Goal: Task Accomplishment & Management: Complete application form

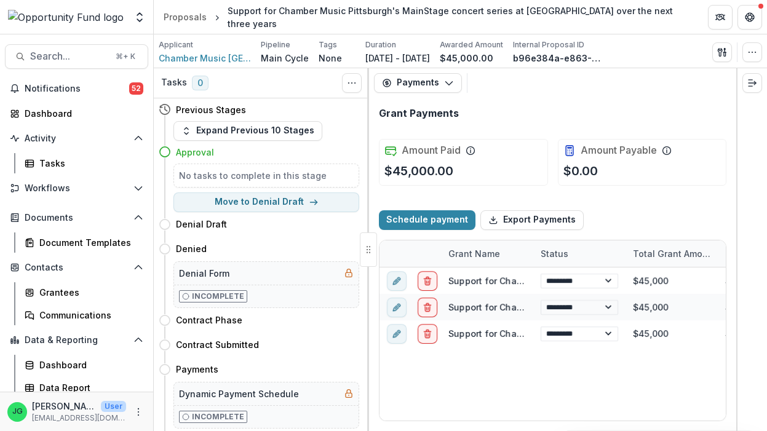
select select "****"
click at [57, 111] on div "Dashboard" at bounding box center [82, 113] width 114 height 13
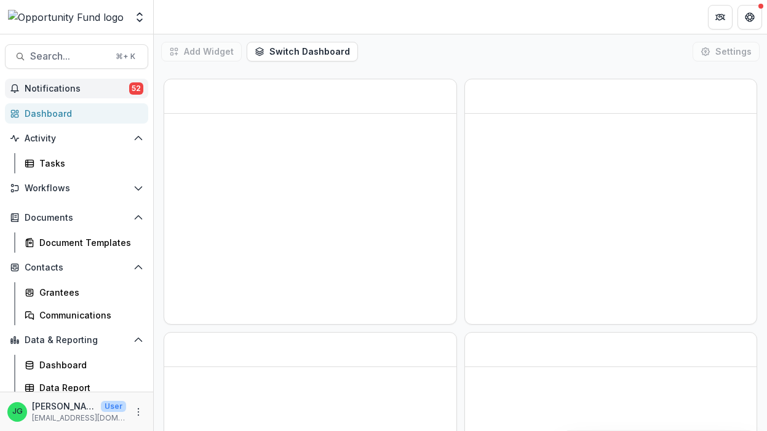
click at [72, 90] on span "Notifications" at bounding box center [77, 89] width 105 height 10
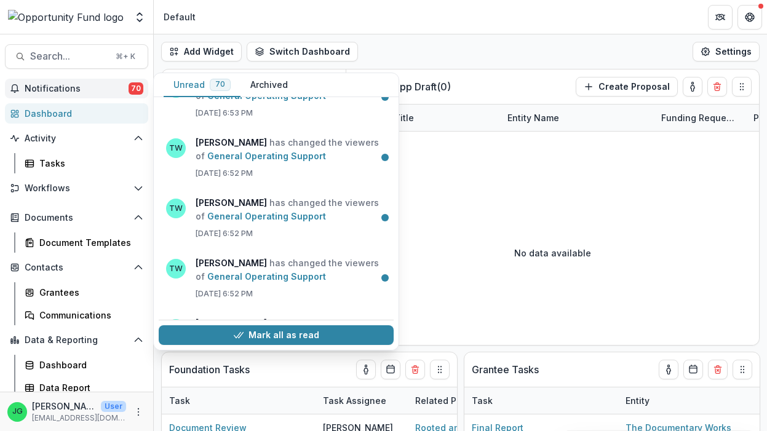
scroll to position [2830, 0]
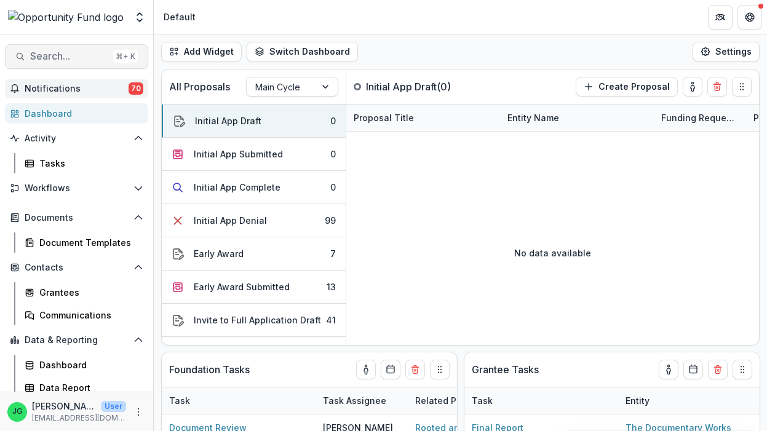
click at [76, 55] on span "Search..." at bounding box center [69, 56] width 78 height 12
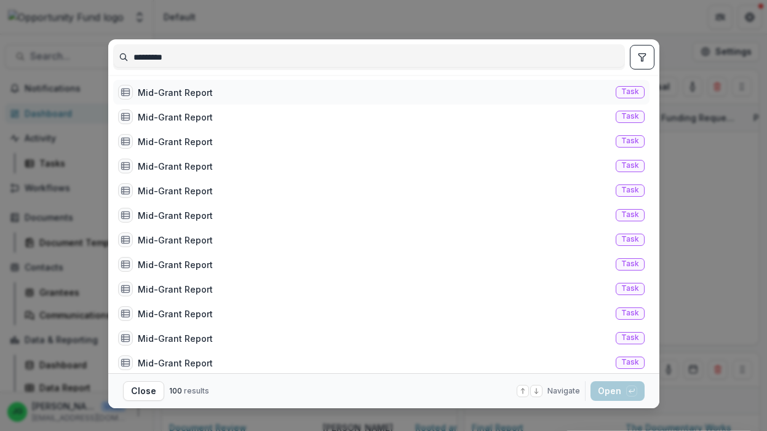
type input "*********"
click at [161, 97] on div "Mid-Grant Report" at bounding box center [175, 92] width 75 height 13
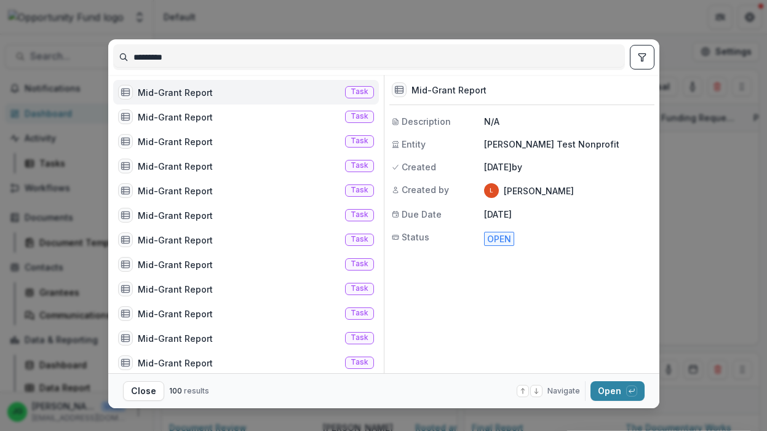
click at [200, 96] on div "Mid-Grant Report" at bounding box center [175, 92] width 75 height 13
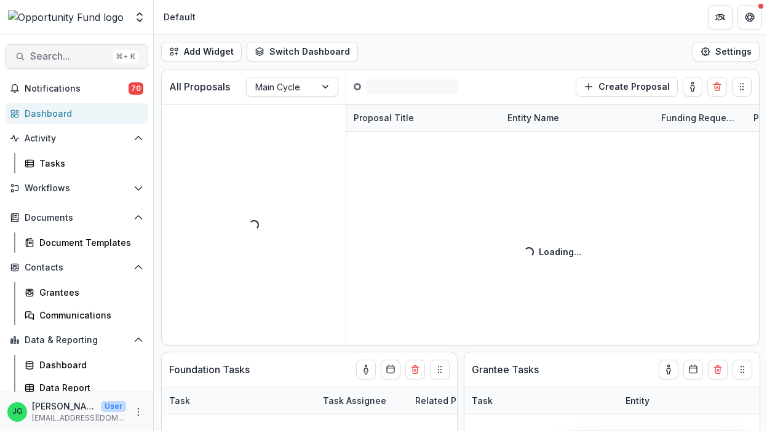
click at [81, 53] on span "Search..." at bounding box center [69, 56] width 78 height 12
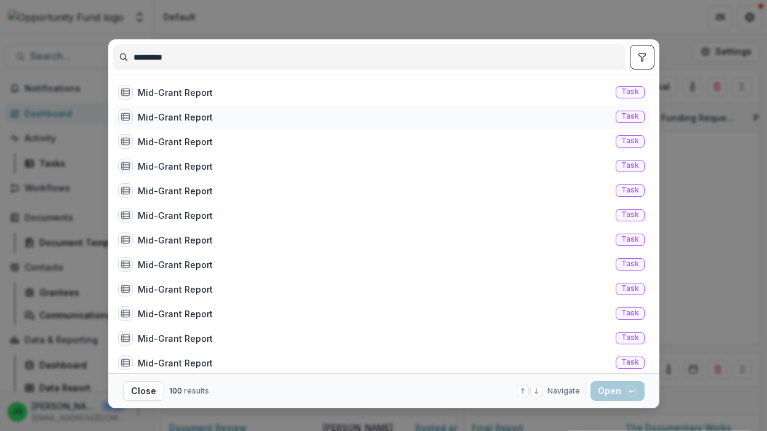
type input "*********"
click at [188, 115] on div "Mid-Grant Report" at bounding box center [175, 117] width 75 height 13
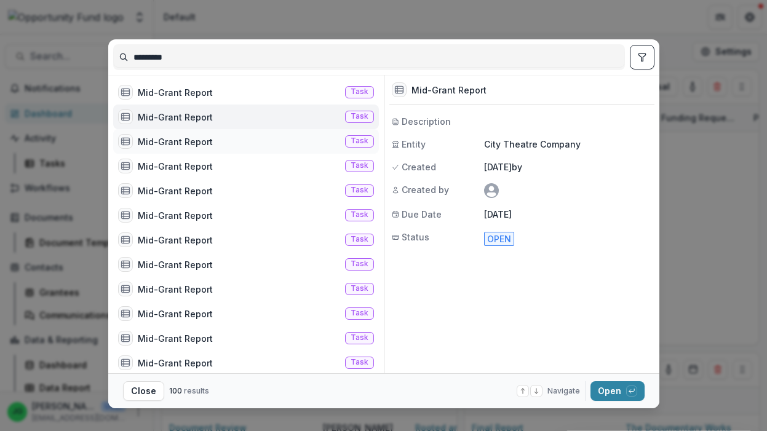
click at [187, 143] on div "Mid-Grant Report" at bounding box center [175, 141] width 75 height 13
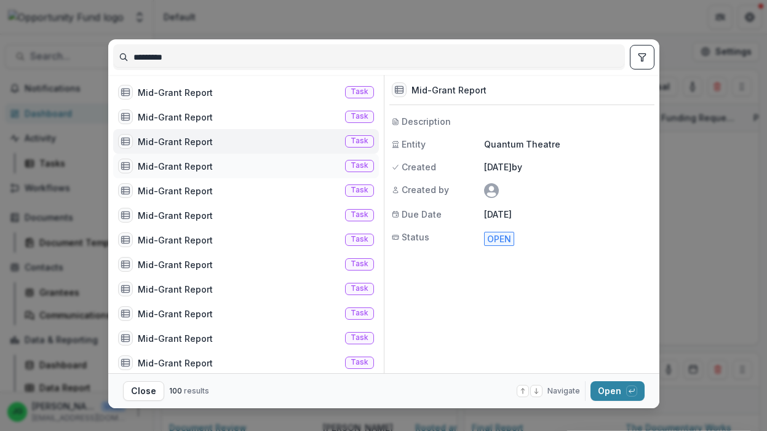
click at [184, 165] on div "Mid-Grant Report" at bounding box center [175, 166] width 75 height 13
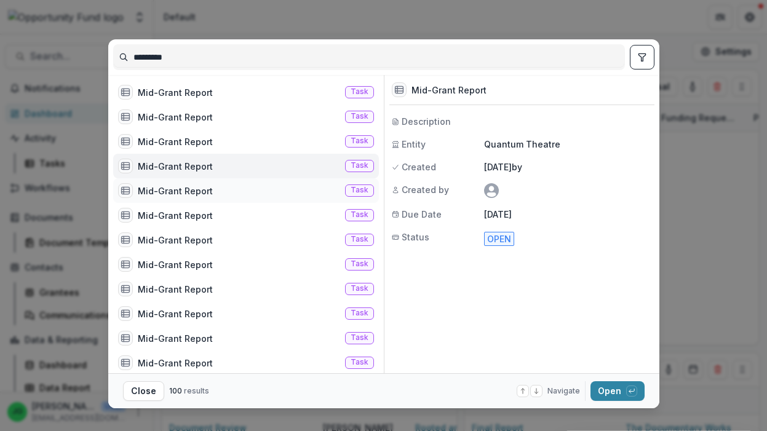
click at [184, 192] on div "Mid-Grant Report" at bounding box center [175, 190] width 75 height 13
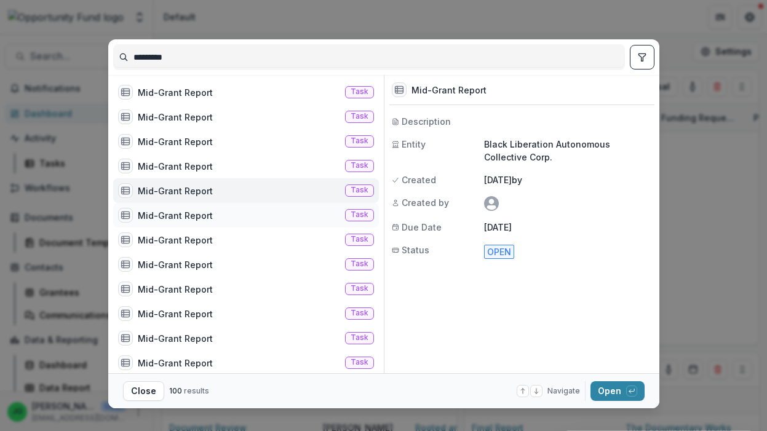
click at [181, 210] on div "Mid-Grant Report" at bounding box center [175, 215] width 75 height 13
click at [176, 242] on div "Mid-Grant Report" at bounding box center [175, 240] width 75 height 13
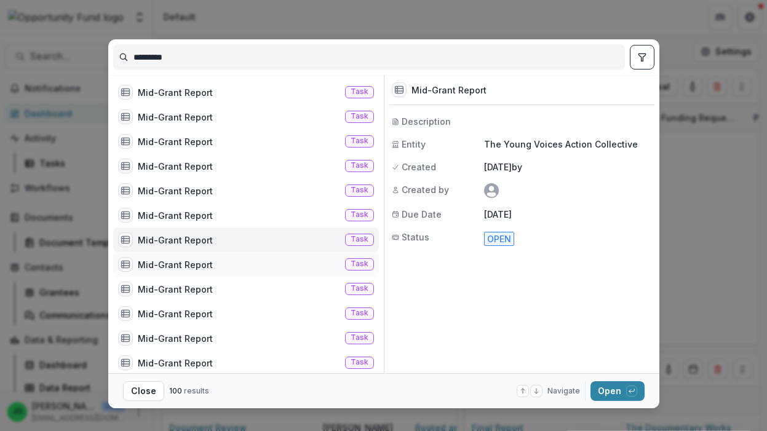
click at [176, 269] on div "Mid-Grant Report" at bounding box center [175, 264] width 75 height 13
click at [177, 297] on div "Mid-Grant Report Task" at bounding box center [246, 289] width 266 height 25
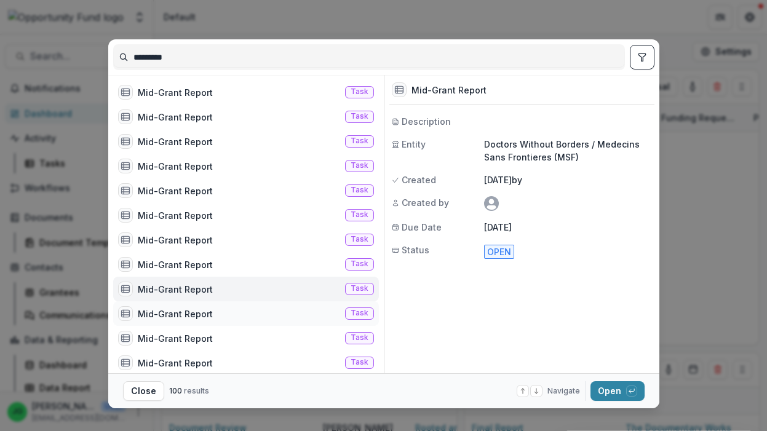
click at [177, 316] on div "Mid-Grant Report" at bounding box center [175, 313] width 75 height 13
click at [177, 342] on div "Mid-Grant Report" at bounding box center [175, 338] width 75 height 13
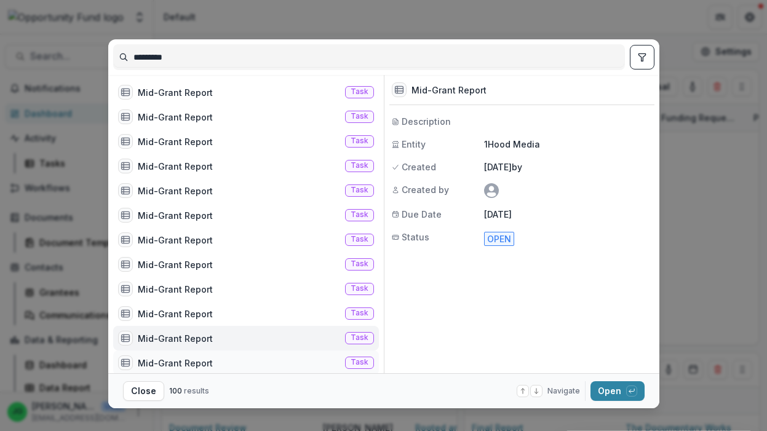
click at [177, 357] on div "Mid-Grant Report" at bounding box center [175, 363] width 75 height 13
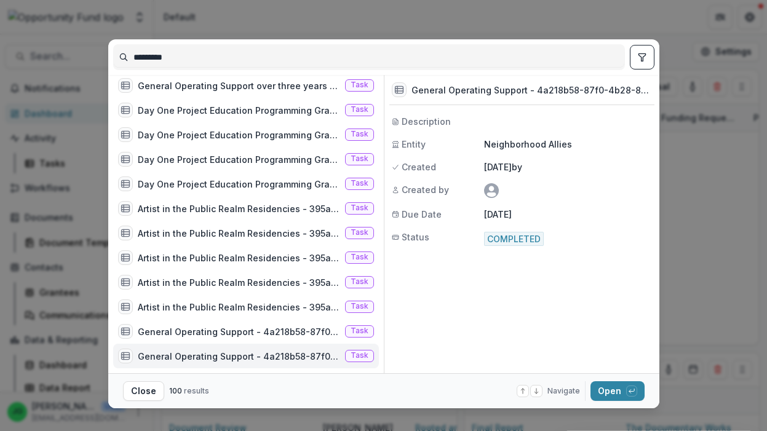
scroll to position [1605, 0]
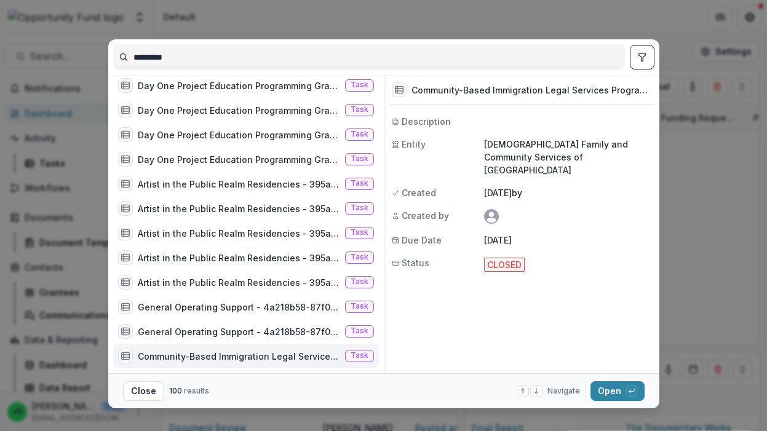
click at [73, 102] on div "********* Mid-Grant Report Task Mid-Grant Report Task Mid-Grant Report Task Mid…" at bounding box center [383, 215] width 767 height 431
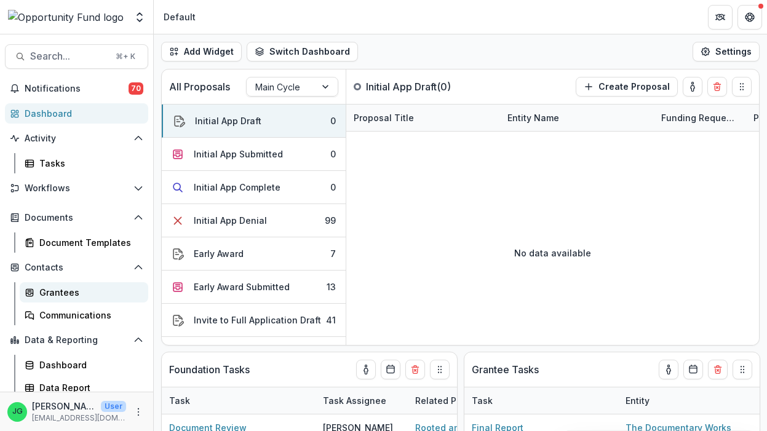
scroll to position [6, 0]
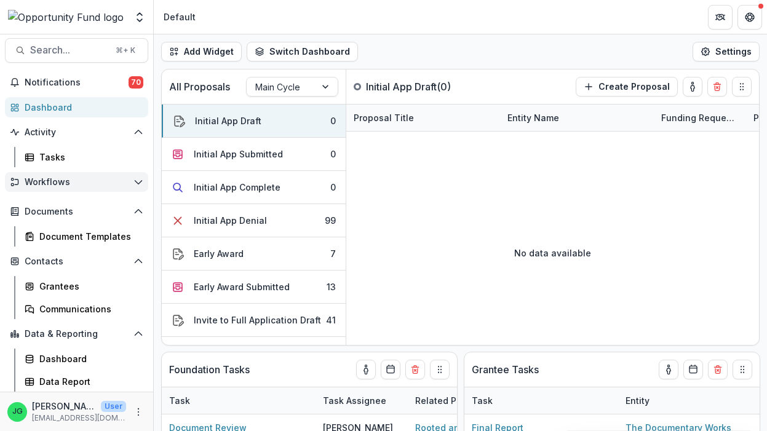
click at [140, 179] on icon "Open Workflows" at bounding box center [138, 182] width 10 height 10
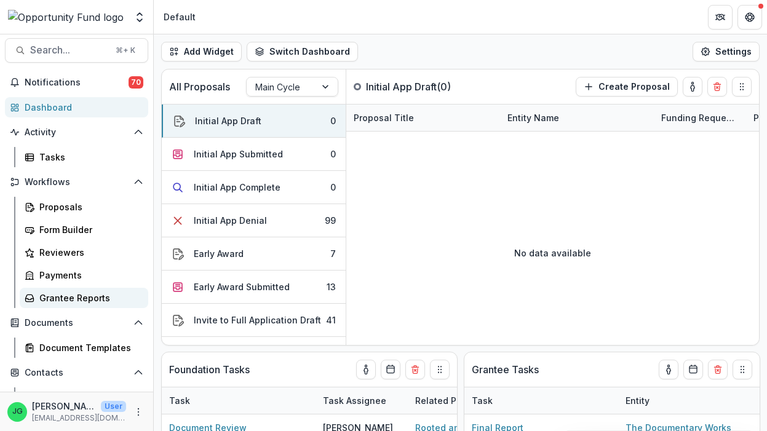
click at [86, 299] on div "Grantee Reports" at bounding box center [88, 297] width 99 height 13
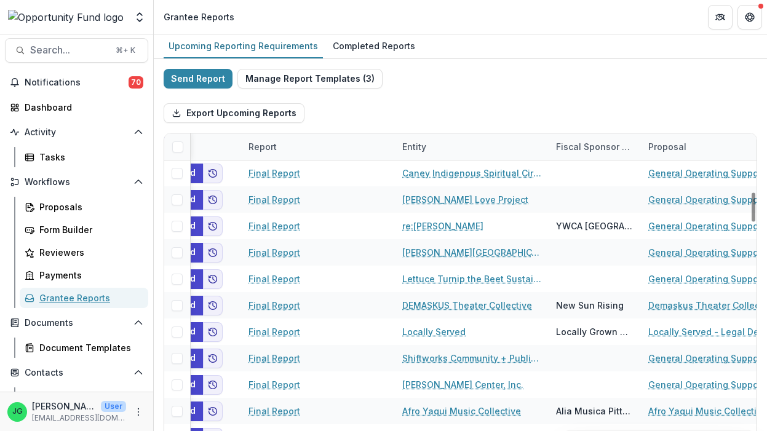
scroll to position [900, 0]
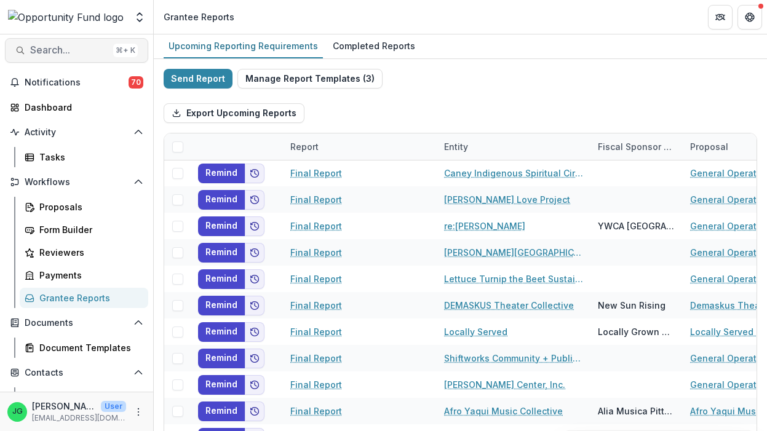
click at [89, 52] on span "Search..." at bounding box center [69, 50] width 78 height 12
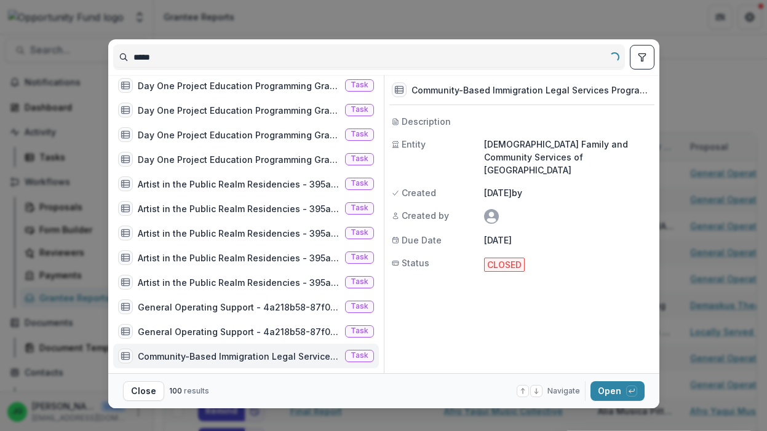
scroll to position [0, 0]
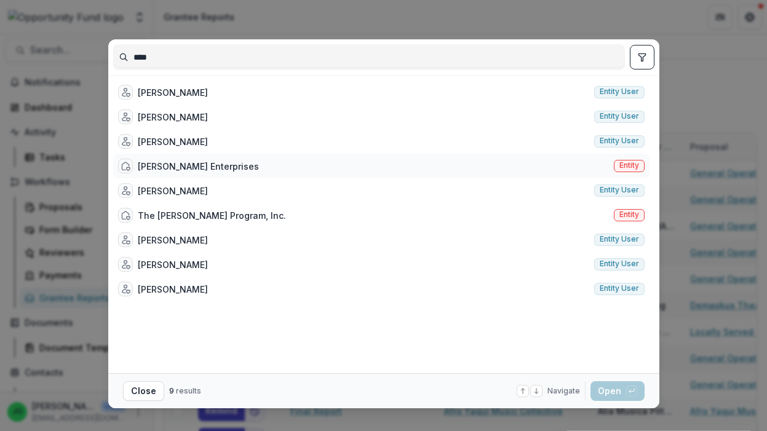
type input "****"
click at [174, 165] on div "[PERSON_NAME] Enterprises" at bounding box center [198, 166] width 121 height 13
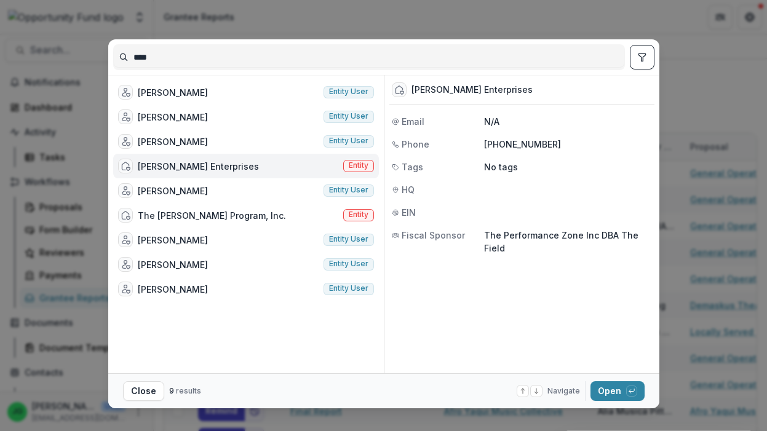
click at [358, 167] on span "Entity" at bounding box center [359, 165] width 20 height 9
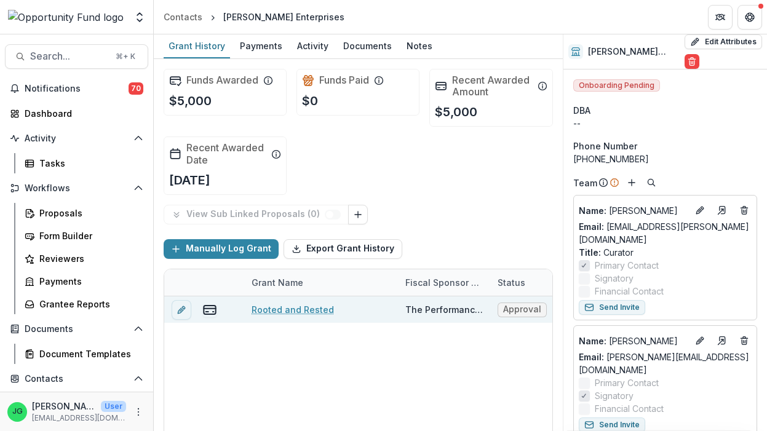
click at [309, 312] on link "Rooted and Rested" at bounding box center [292, 309] width 82 height 13
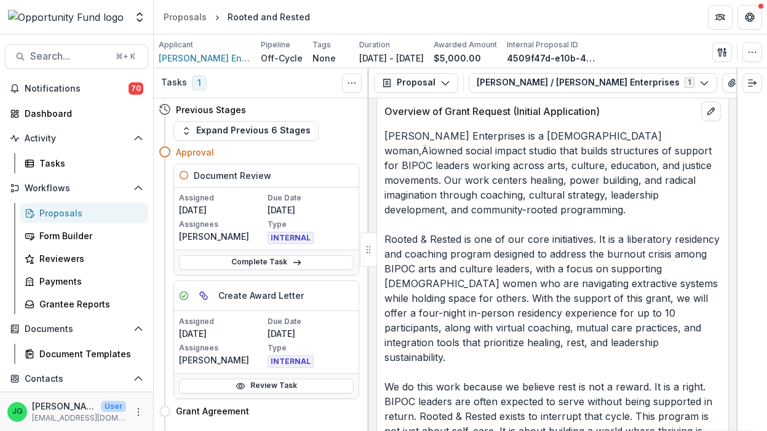
scroll to position [2225, 0]
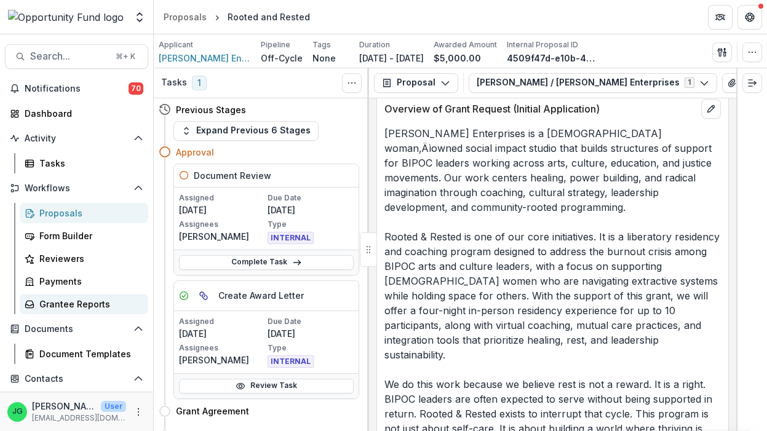
click at [65, 303] on div "Grantee Reports" at bounding box center [88, 304] width 99 height 13
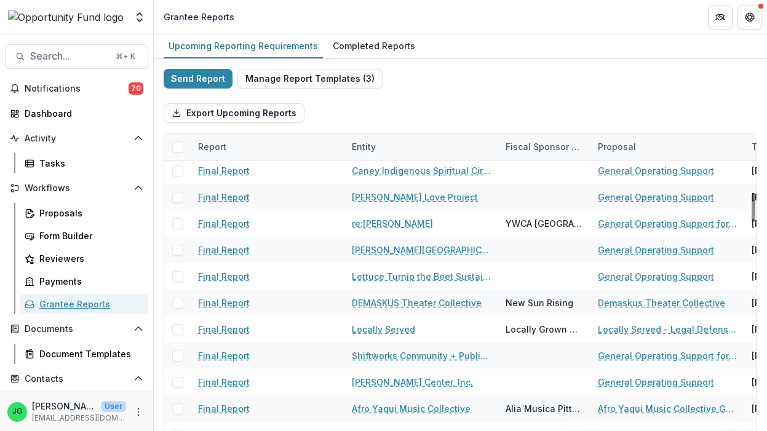
scroll to position [626, 0]
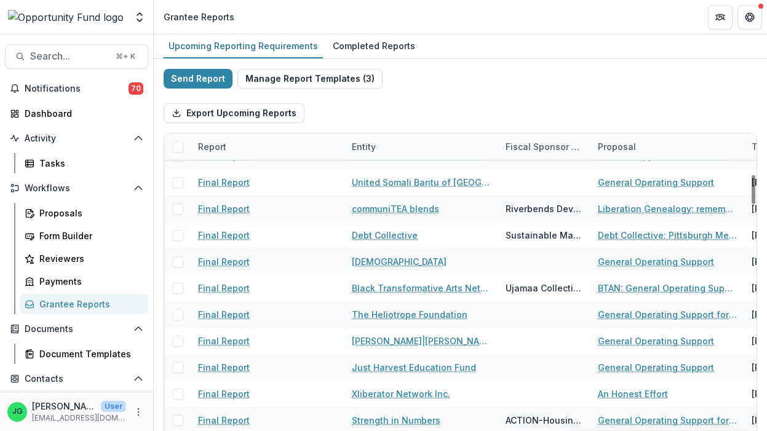
click at [215, 141] on div "Report" at bounding box center [212, 146] width 43 height 13
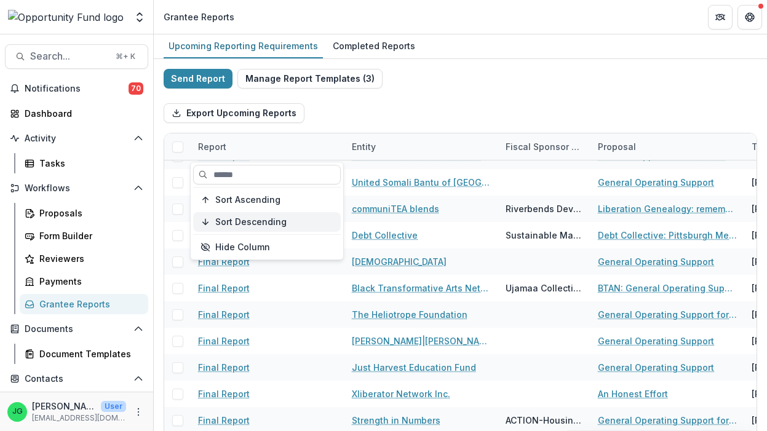
click at [239, 221] on span "Sort Descending" at bounding box center [250, 222] width 71 height 10
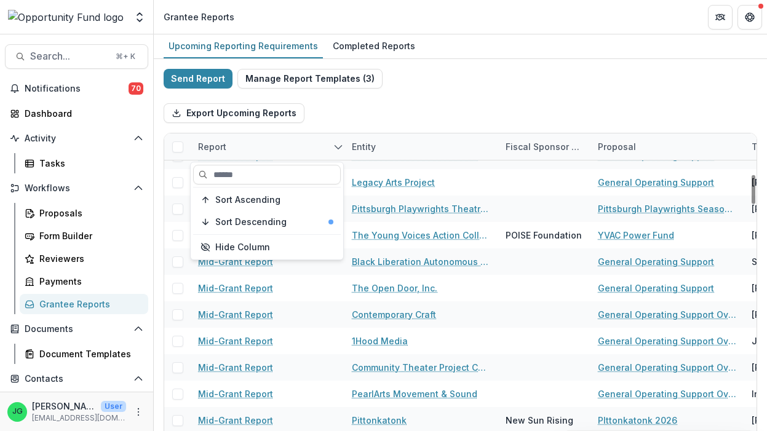
click at [419, 91] on div "Send Report Manage Report Templates ( 3 ) Export Upcoming Reports Report Entity…" at bounding box center [460, 327] width 593 height 517
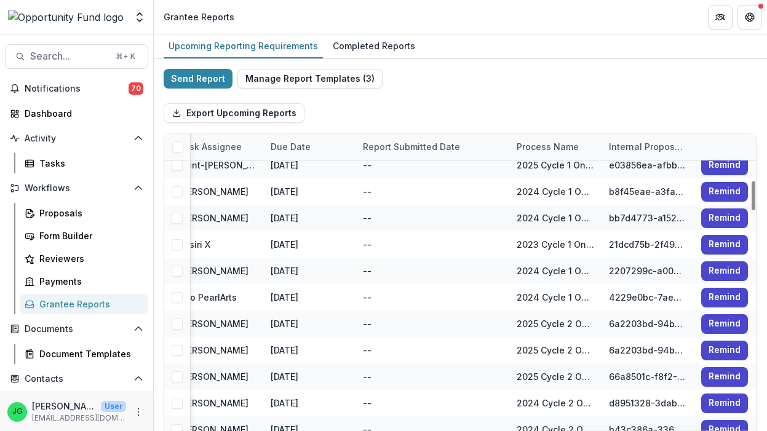
scroll to position [711, 573]
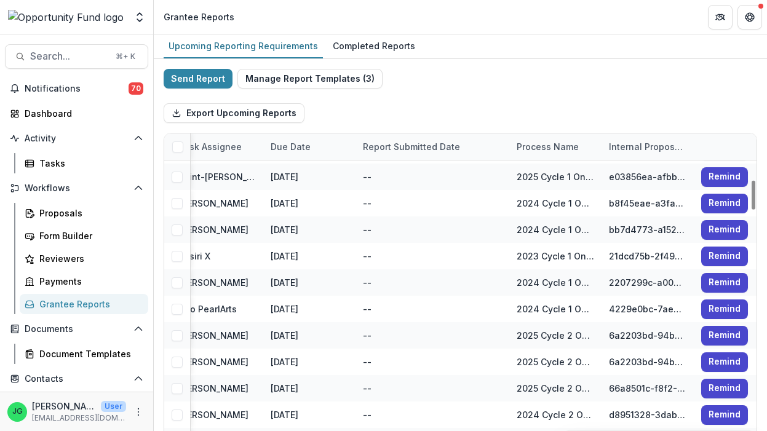
click at [424, 147] on div "Report Submitted Date" at bounding box center [411, 146] width 112 height 13
click at [408, 223] on span "Sort Descending" at bounding box center [415, 222] width 71 height 10
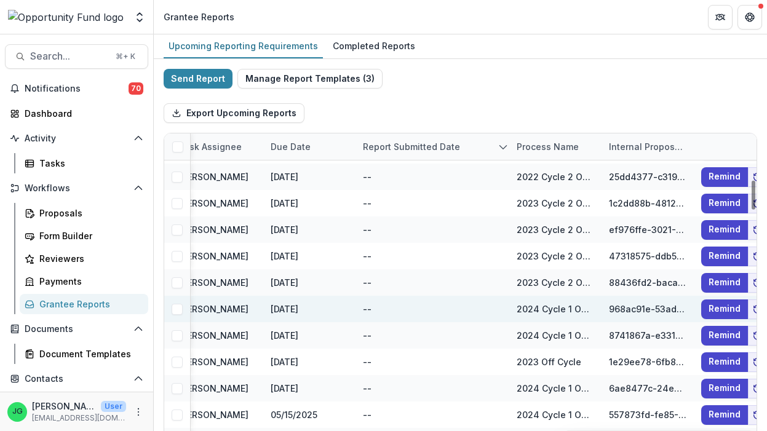
click at [418, 307] on div "--" at bounding box center [432, 309] width 139 height 26
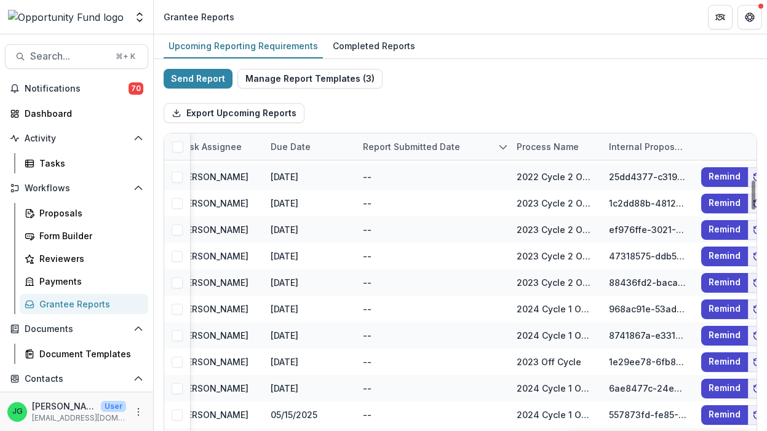
click at [412, 151] on div "Report Submitted Date" at bounding box center [411, 146] width 112 height 13
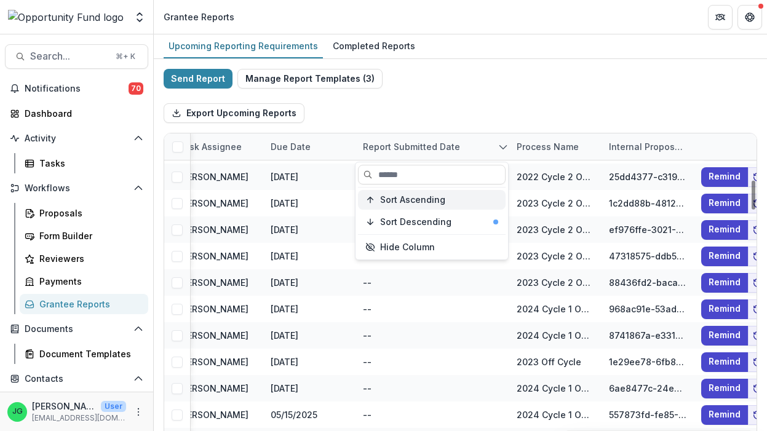
click at [413, 198] on span "Sort Ascending" at bounding box center [412, 200] width 65 height 10
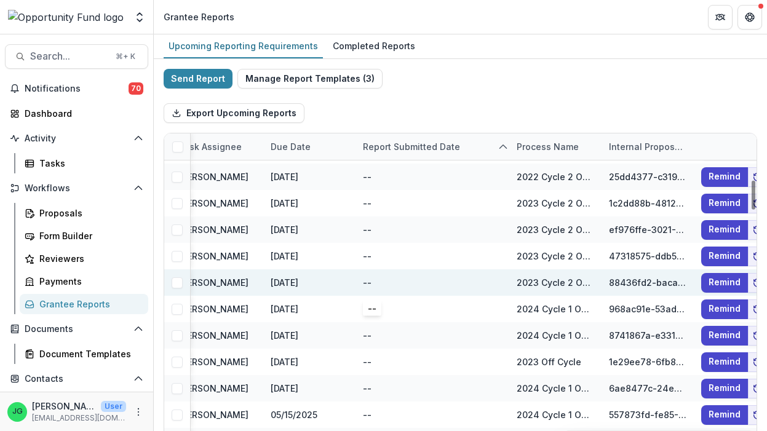
click at [407, 287] on div "--" at bounding box center [432, 282] width 139 height 26
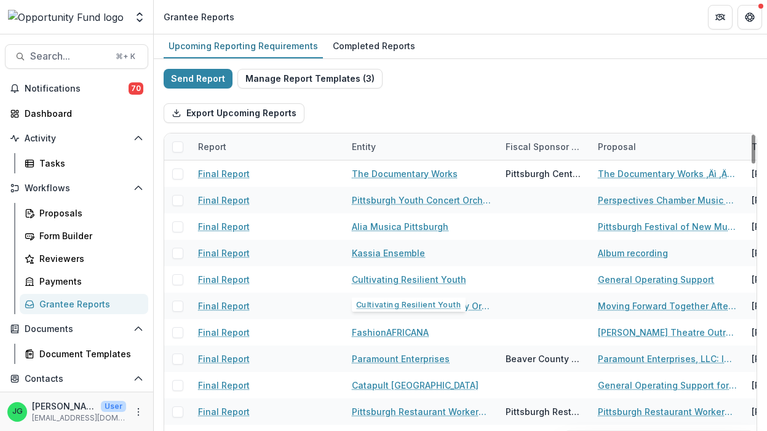
scroll to position [0, 0]
click at [298, 50] on div "Upcoming Reporting Requirements" at bounding box center [243, 46] width 159 height 18
click at [363, 47] on div "Completed Reports" at bounding box center [374, 46] width 92 height 18
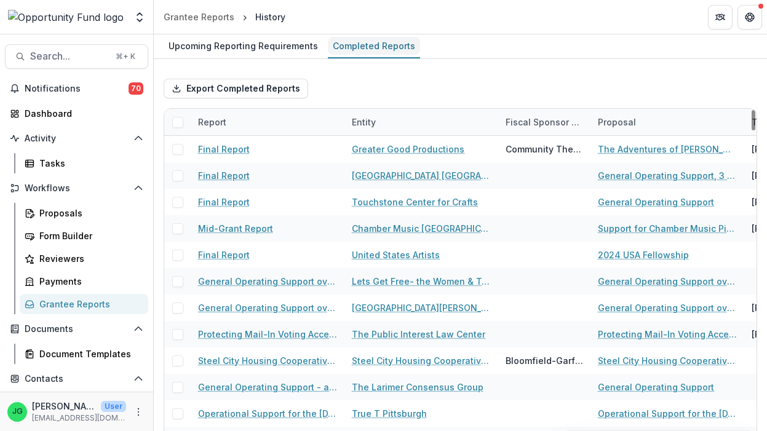
click at [350, 43] on div "Completed Reports" at bounding box center [374, 46] width 92 height 18
click at [218, 121] on div "Report" at bounding box center [212, 122] width 43 height 13
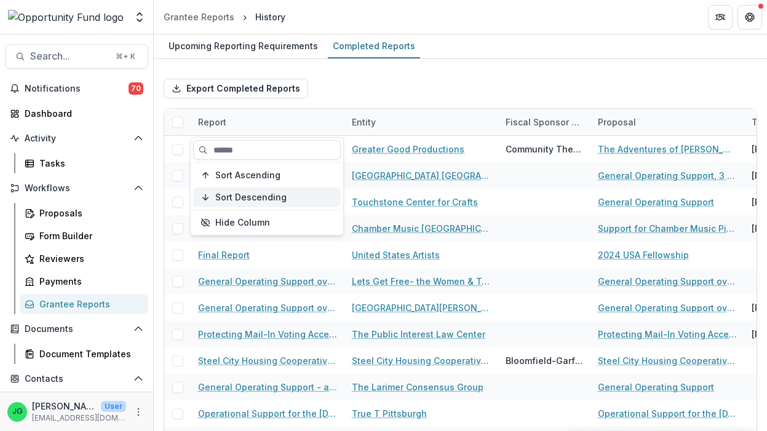
click at [251, 197] on span "Sort Descending" at bounding box center [250, 197] width 71 height 10
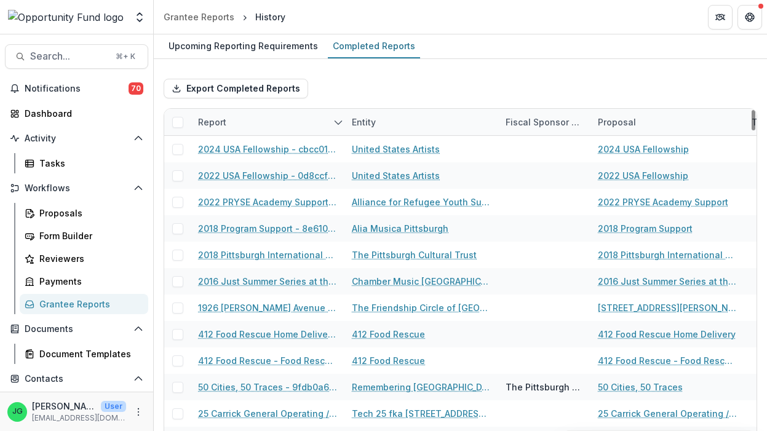
click at [354, 79] on div "Export Completed Reports" at bounding box center [460, 88] width 593 height 39
click at [212, 125] on div "Report" at bounding box center [212, 122] width 43 height 13
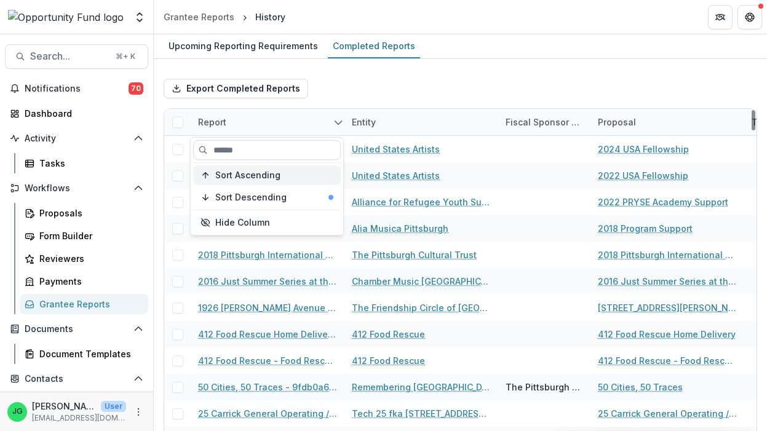
click at [222, 179] on span "Sort Ascending" at bounding box center [247, 175] width 65 height 10
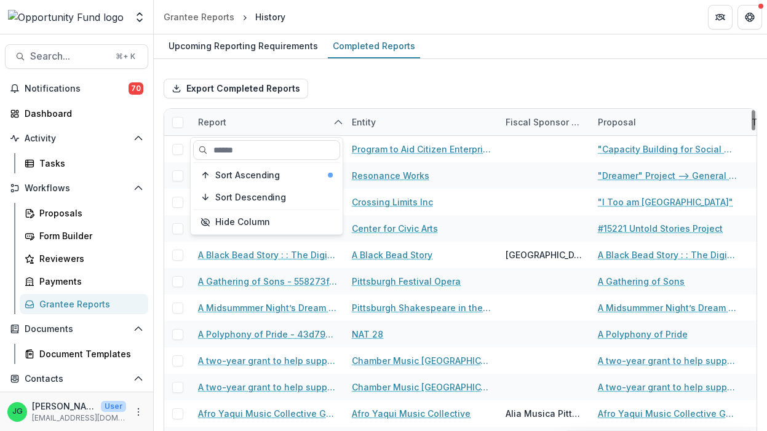
click at [412, 116] on div "Entity" at bounding box center [421, 122] width 154 height 26
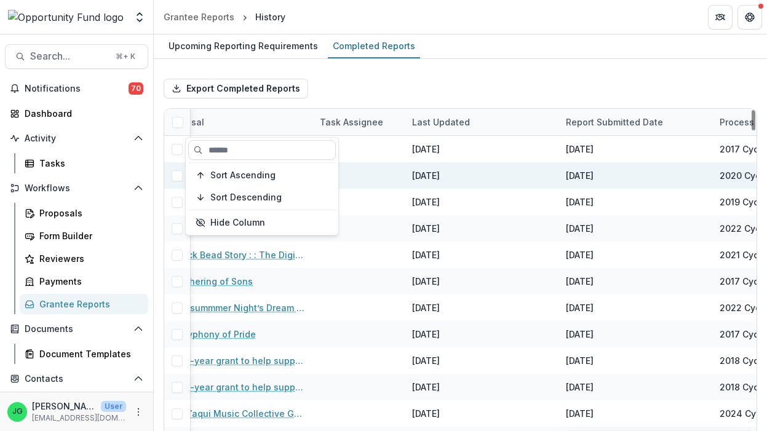
scroll to position [0, 467]
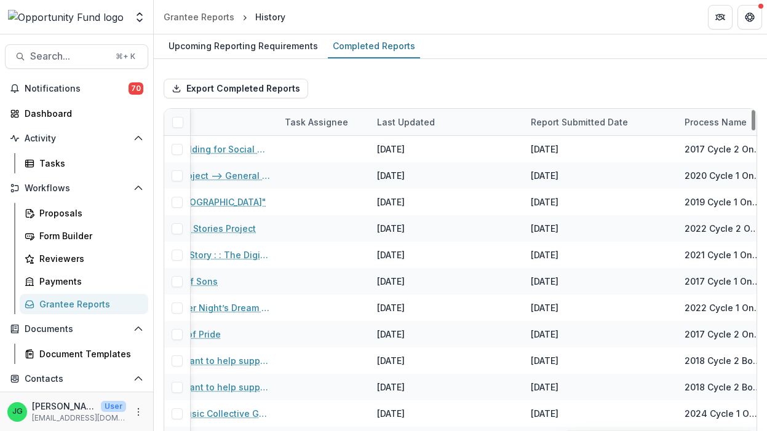
click at [574, 126] on div "Report Submitted Date" at bounding box center [579, 122] width 112 height 13
click at [570, 175] on span "Sort Ascending" at bounding box center [580, 175] width 65 height 10
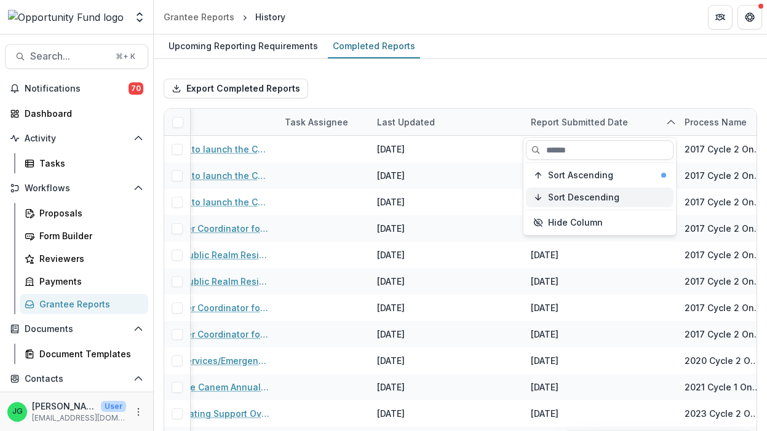
click at [574, 196] on span "Sort Descending" at bounding box center [583, 197] width 71 height 10
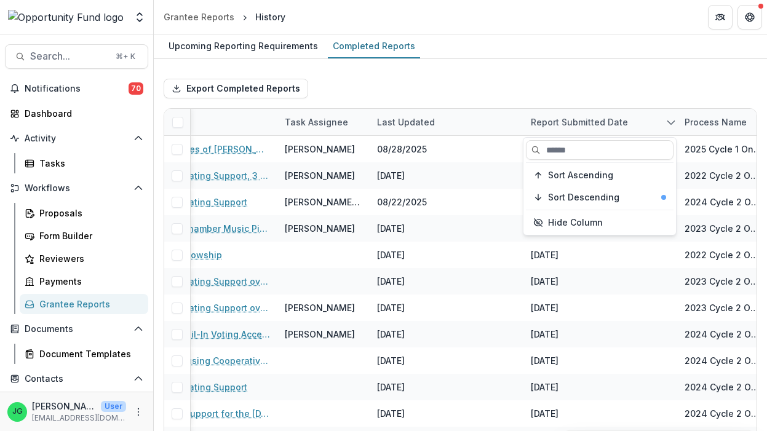
click at [573, 63] on div "Export Completed Reports Report Entity Fiscal Sponsor Name Proposal Task Assign…" at bounding box center [460, 315] width 613 height 512
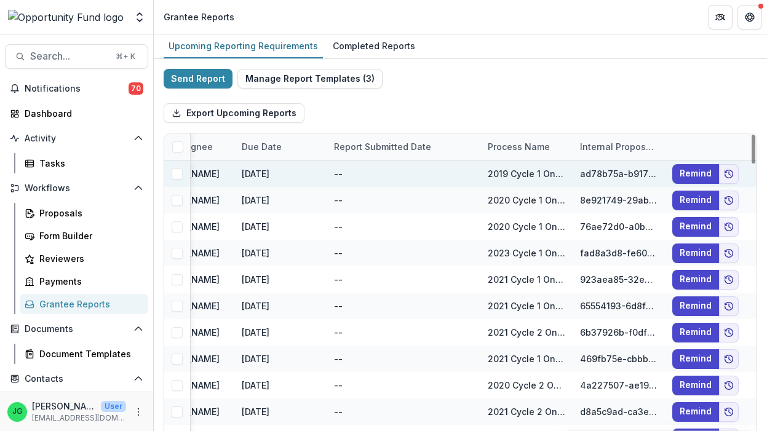
scroll to position [0, 603]
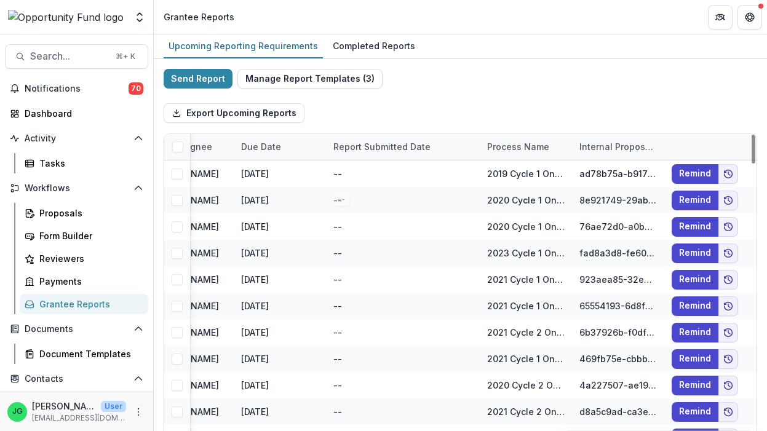
click at [394, 146] on div "Report Submitted Date" at bounding box center [382, 146] width 112 height 13
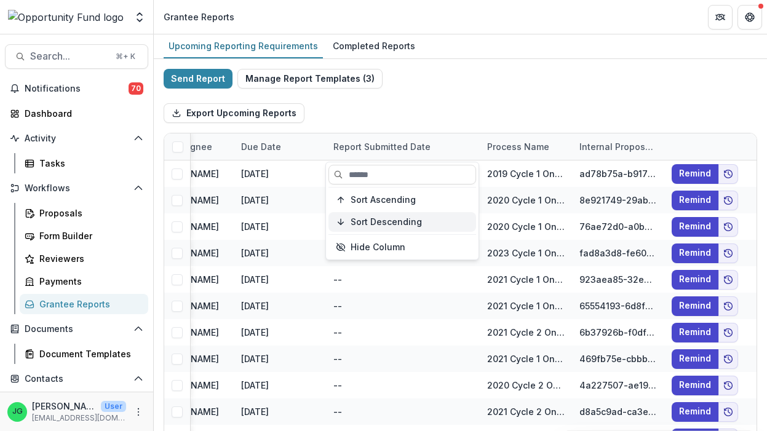
click at [395, 215] on button "Sort Descending" at bounding box center [402, 222] width 148 height 20
click at [392, 224] on span "Sort Descending" at bounding box center [385, 222] width 71 height 10
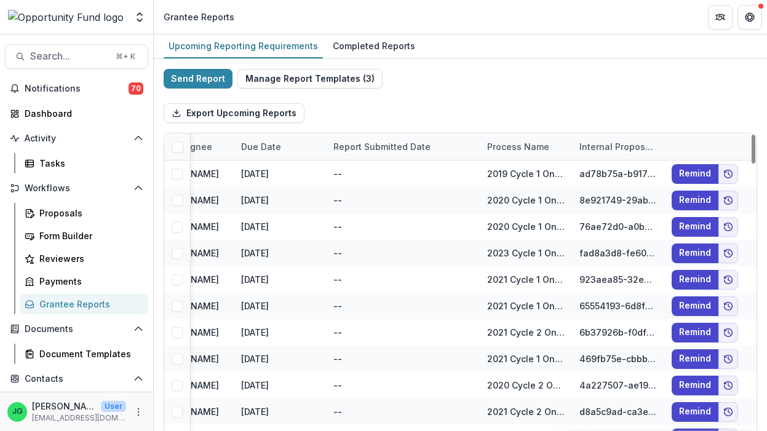
click at [462, 93] on div "Send Report Manage Report Templates ( 3 ) Export Upcoming Reports Report Entity…" at bounding box center [460, 327] width 593 height 517
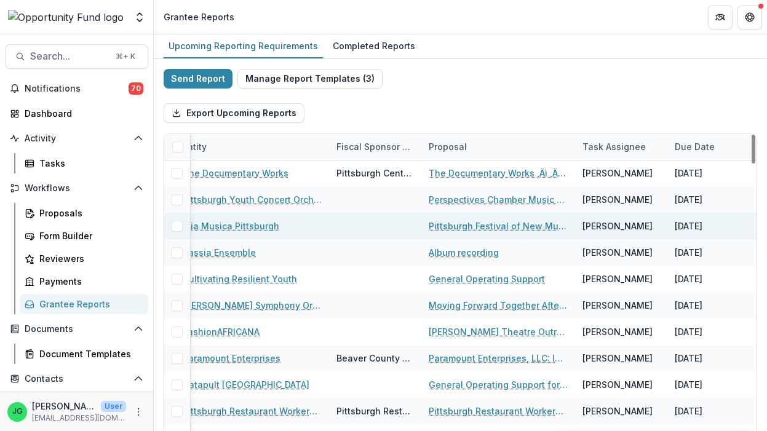
scroll to position [1, 0]
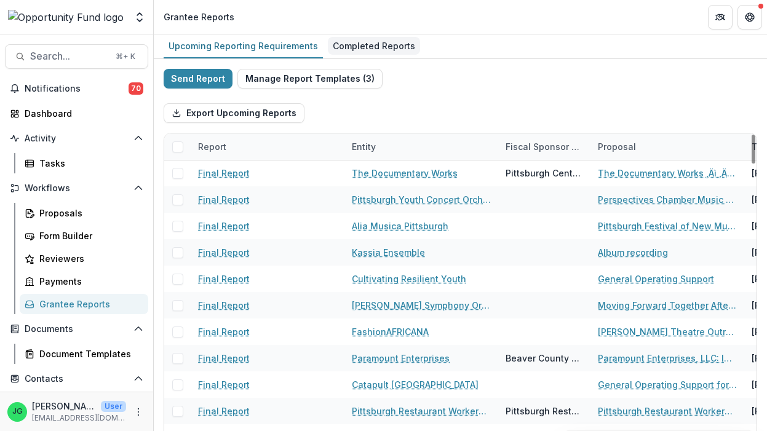
click at [347, 39] on div "Completed Reports" at bounding box center [374, 46] width 92 height 18
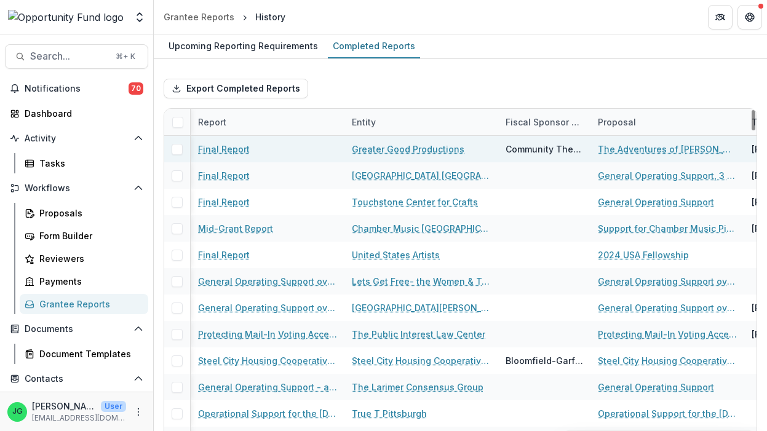
scroll to position [0, 526]
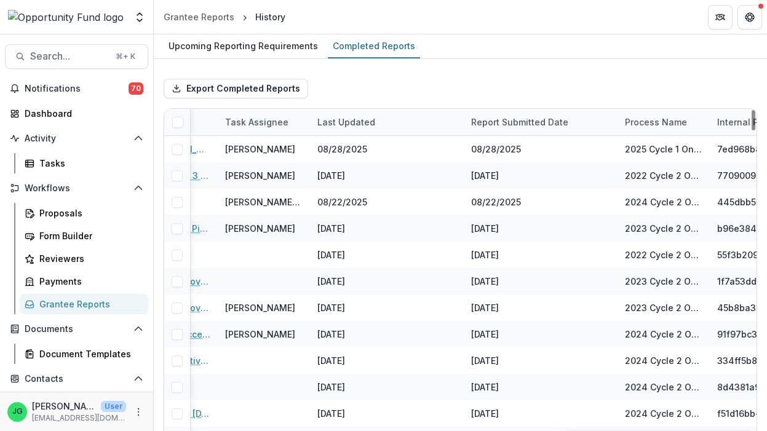
click at [529, 122] on div "Report Submitted Date" at bounding box center [520, 122] width 112 height 13
click at [475, 80] on div "Export Completed Reports" at bounding box center [460, 88] width 593 height 39
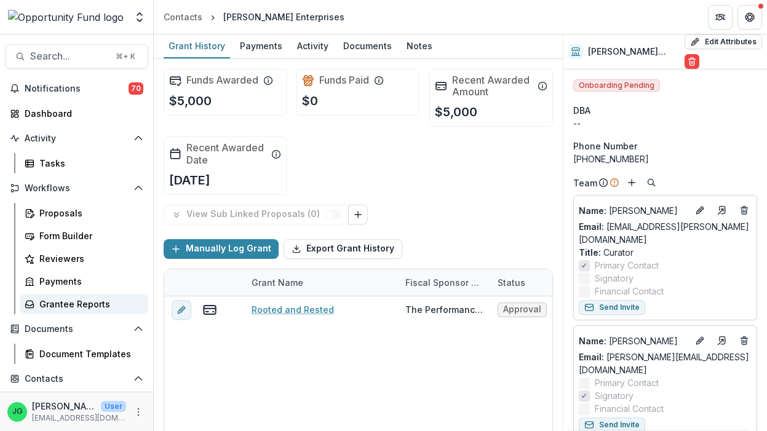
click at [69, 303] on div "Grantee Reports" at bounding box center [88, 304] width 99 height 13
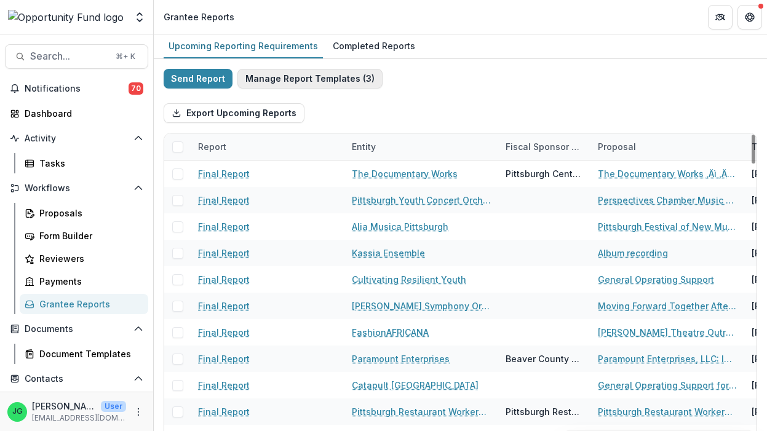
click at [333, 82] on button "Manage Report Templates ( 3 )" at bounding box center [309, 79] width 145 height 20
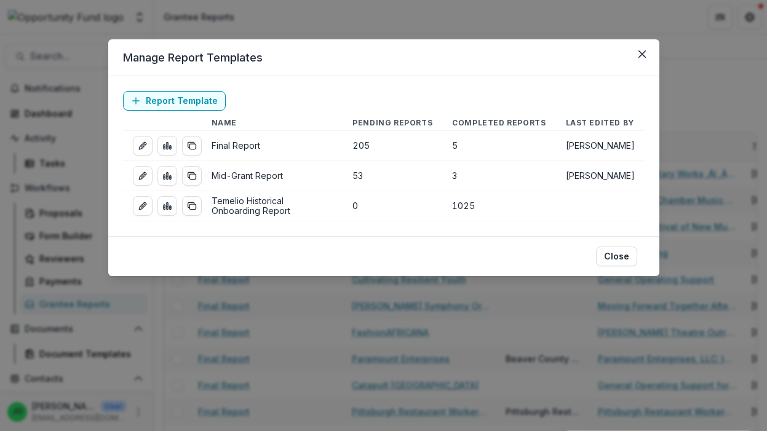
click at [287, 12] on div "Manage Report Templates Report Template Name Pending Reports Completed Reports …" at bounding box center [383, 215] width 767 height 431
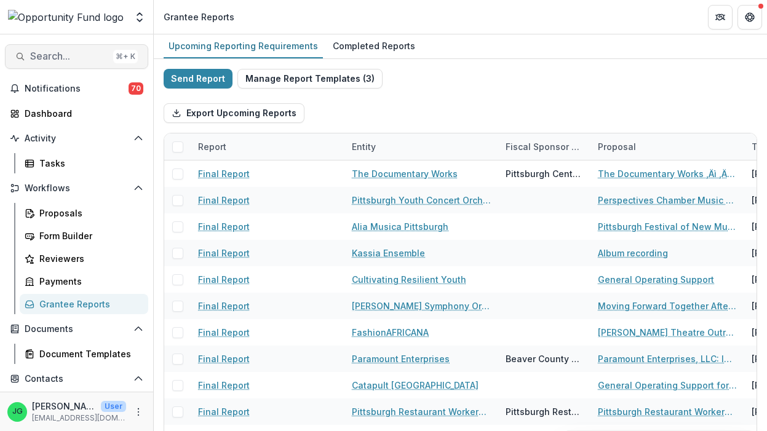
click at [73, 60] on span "Search..." at bounding box center [69, 56] width 78 height 12
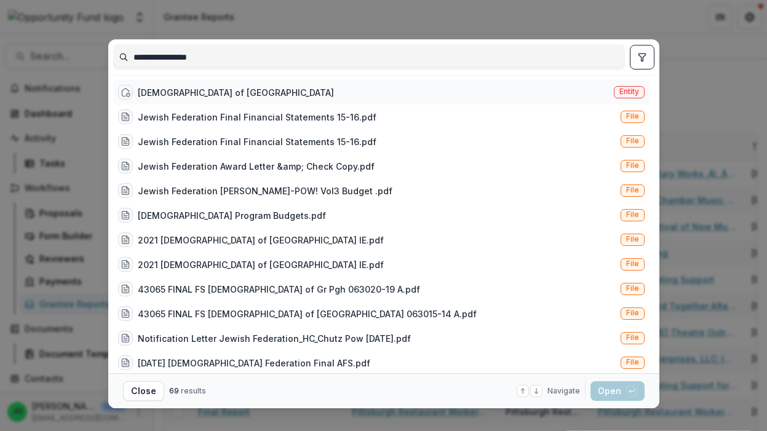
type input "**********"
click at [209, 94] on div "[DEMOGRAPHIC_DATA] of [GEOGRAPHIC_DATA]" at bounding box center [236, 92] width 196 height 13
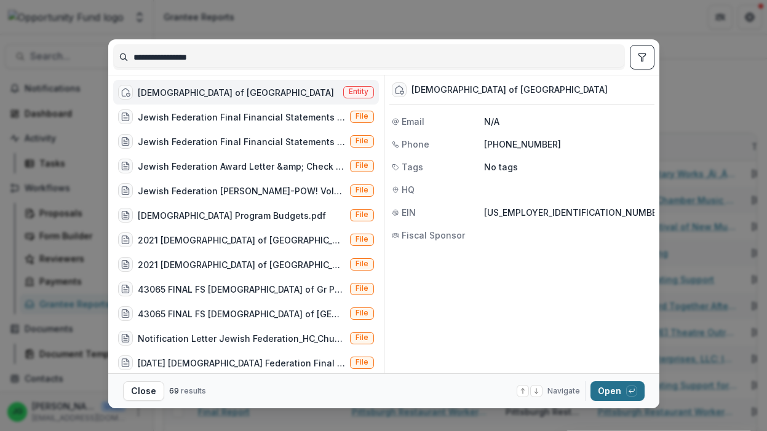
click at [605, 392] on button "Open with enter key" at bounding box center [617, 391] width 54 height 20
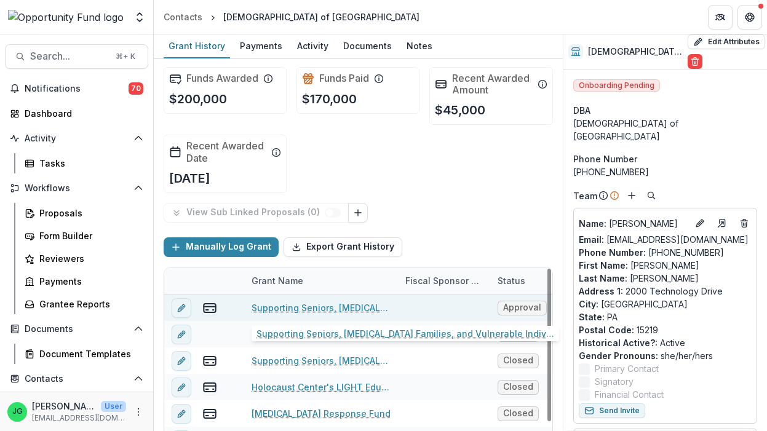
click at [330, 309] on link "Supporting Seniors, [MEDICAL_DATA] Families, and Vulnerable Individuals Over Th…" at bounding box center [320, 307] width 139 height 13
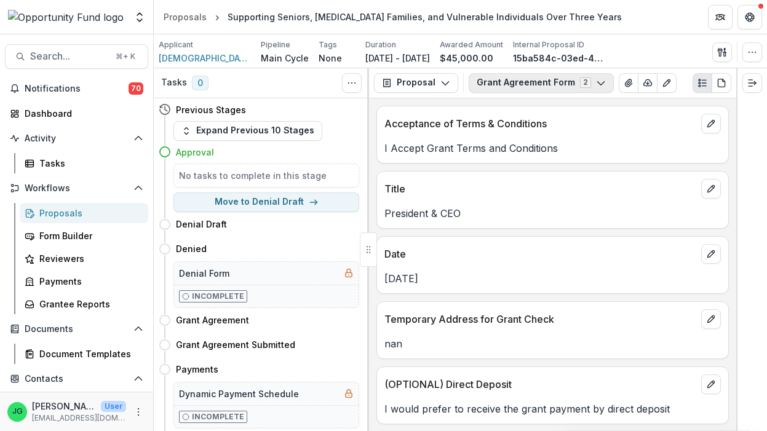
click at [531, 87] on button "Grant Agreement Form 2" at bounding box center [541, 83] width 145 height 20
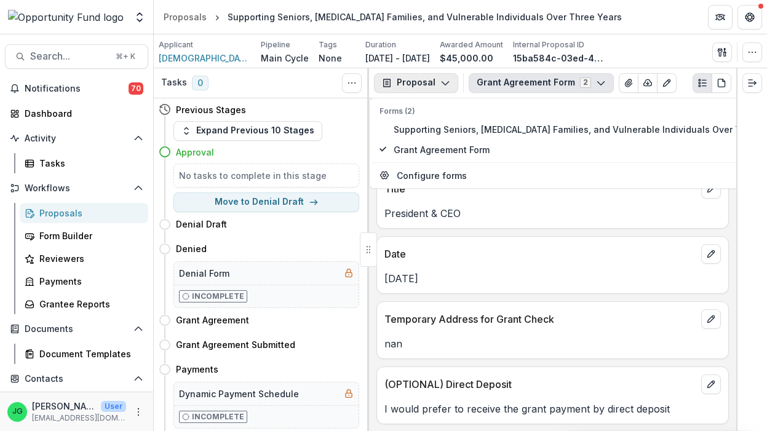
click at [441, 82] on icon "button" at bounding box center [445, 83] width 10 height 10
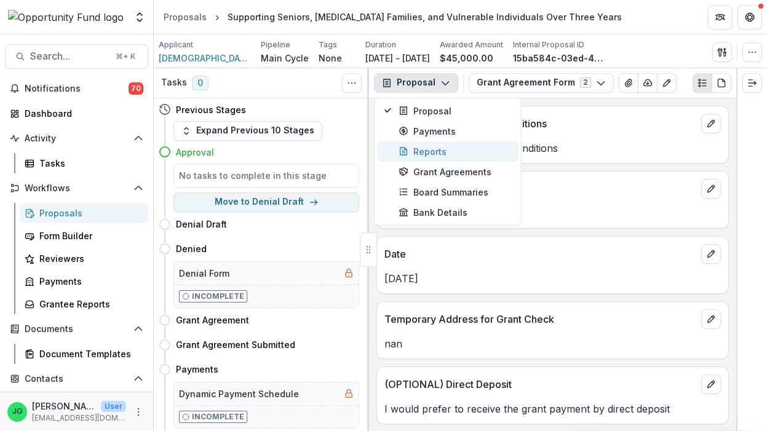
click at [441, 156] on div "Reports" at bounding box center [454, 151] width 113 height 13
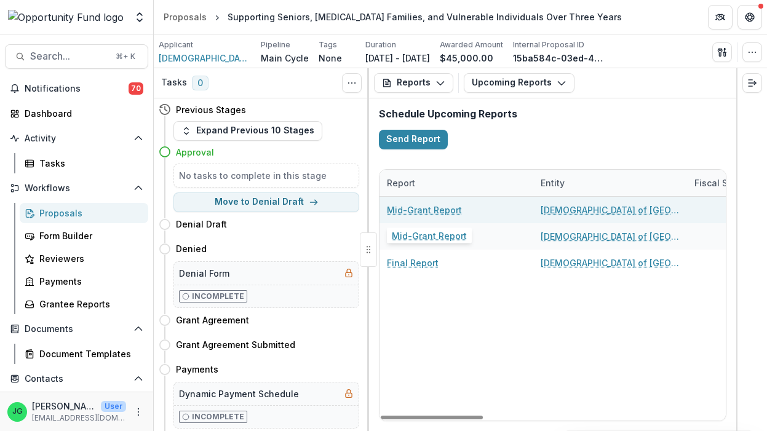
click at [415, 208] on link "Mid-Grant Report" at bounding box center [424, 210] width 75 height 13
select select "********"
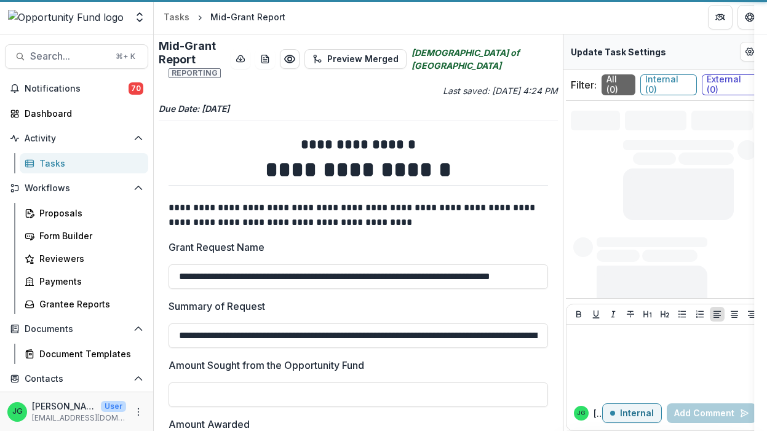
type input "*******"
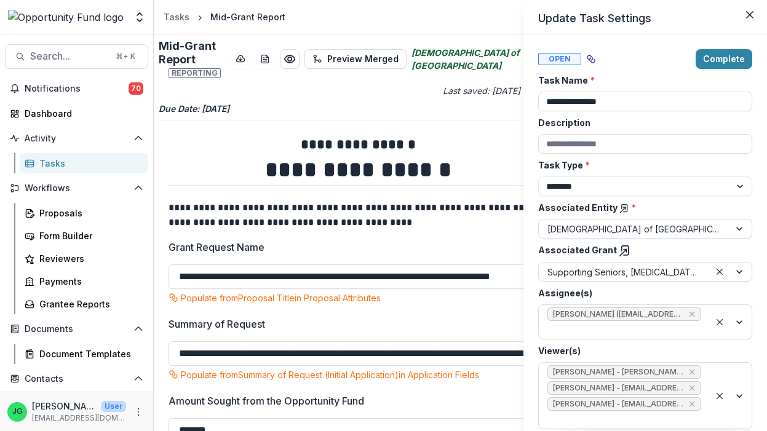
click at [321, 355] on div "**********" at bounding box center [383, 215] width 767 height 431
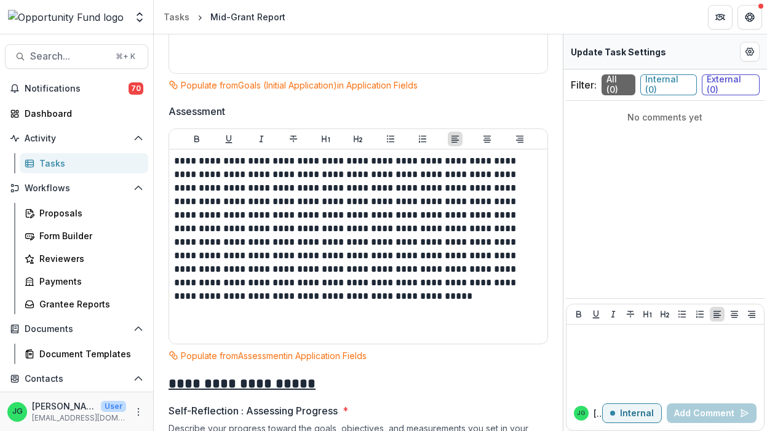
scroll to position [968, 0]
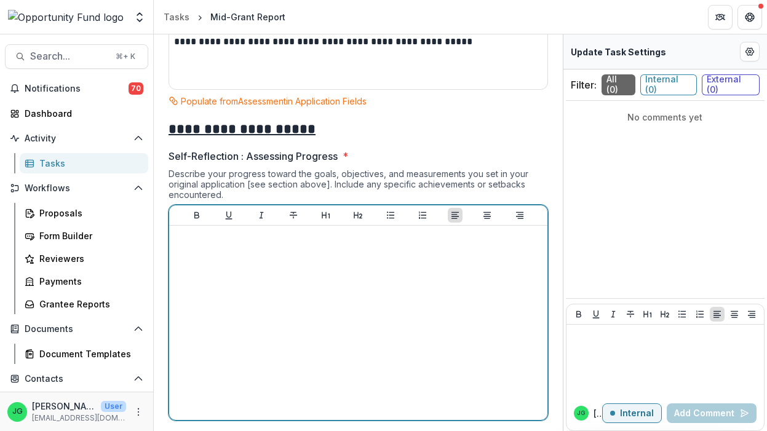
click at [224, 269] on div at bounding box center [358, 323] width 368 height 184
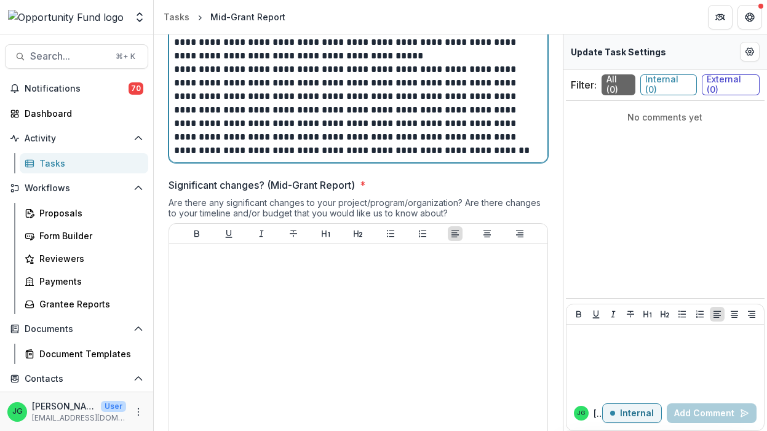
scroll to position [1724, 0]
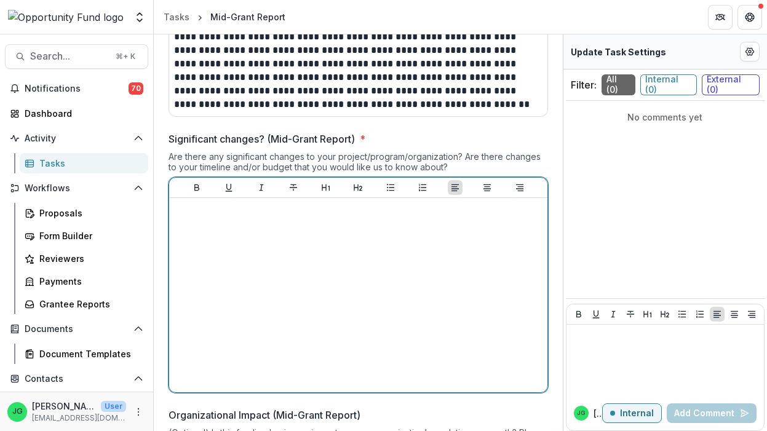
click at [436, 255] on div at bounding box center [358, 295] width 368 height 184
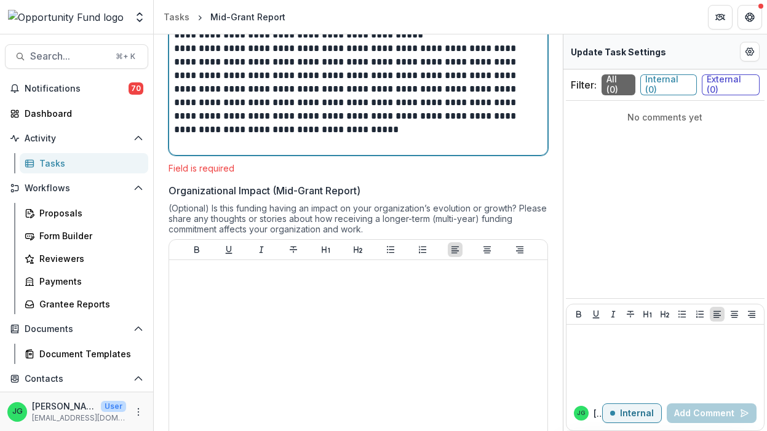
scroll to position [2250, 0]
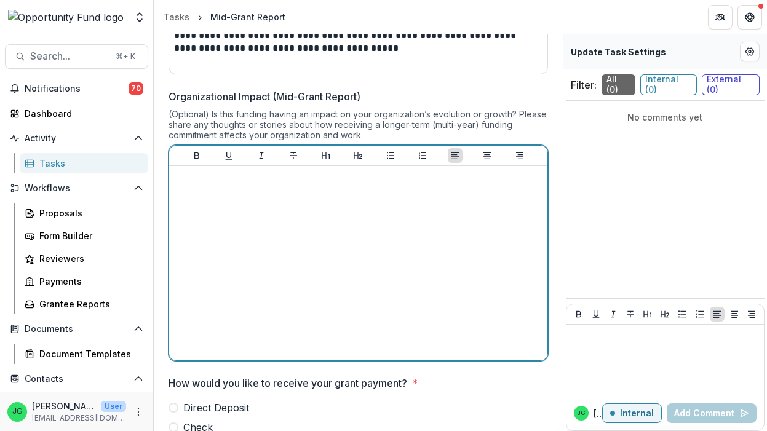
click at [242, 229] on div at bounding box center [358, 263] width 368 height 184
click at [231, 196] on div at bounding box center [358, 263] width 368 height 184
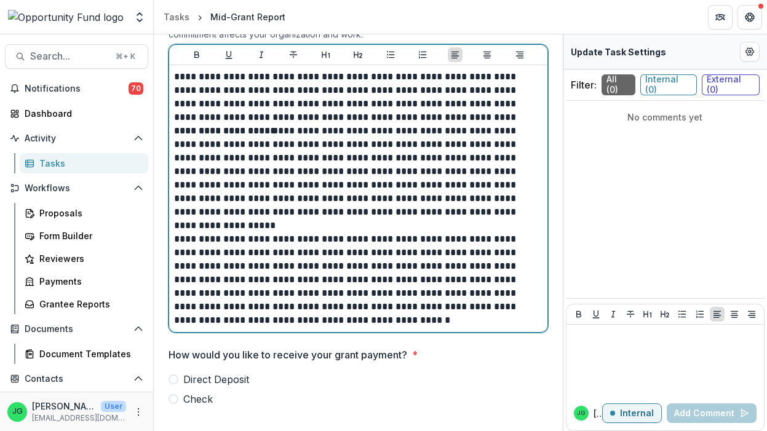
scroll to position [2353, 0]
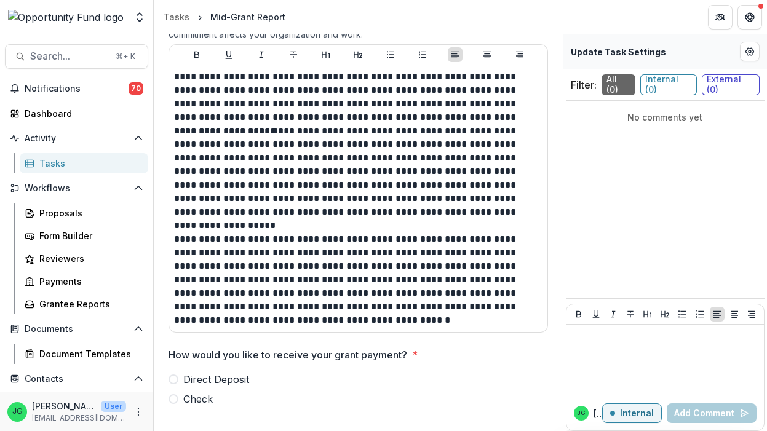
click at [172, 378] on span at bounding box center [173, 379] width 10 height 10
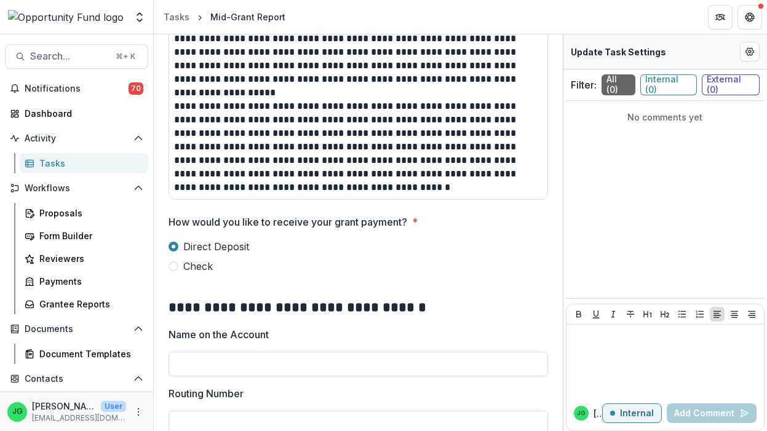
scroll to position [2574, 0]
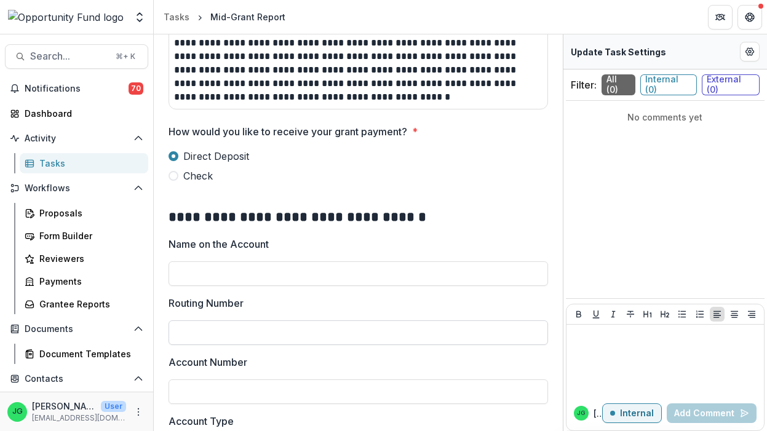
click at [244, 331] on input "Routing Number" at bounding box center [357, 332] width 379 height 25
paste input "*********"
click at [180, 336] on input "*********" at bounding box center [357, 332] width 379 height 25
type input "*********"
click at [226, 394] on input "Account Number" at bounding box center [357, 391] width 379 height 25
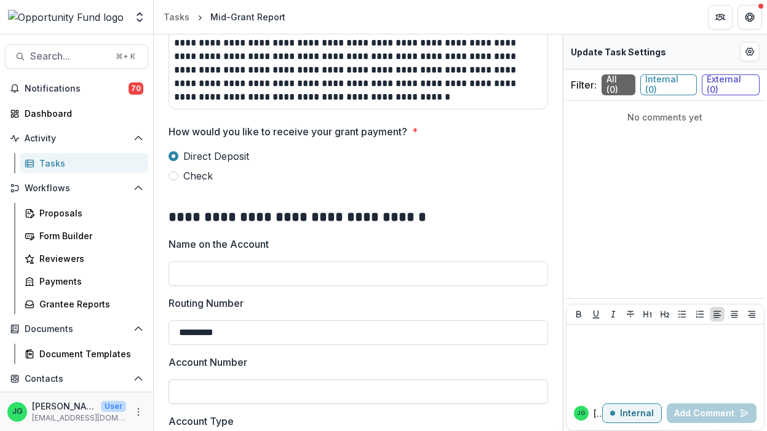
paste input "*******"
type input "*******"
click at [201, 271] on input "Name on the Account" at bounding box center [357, 273] width 379 height 25
paste input "**********"
click at [180, 280] on input "**********" at bounding box center [357, 273] width 379 height 25
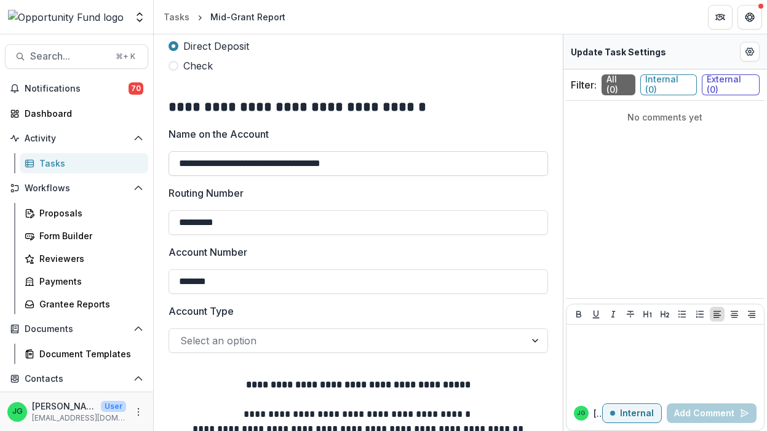
scroll to position [2717, 0]
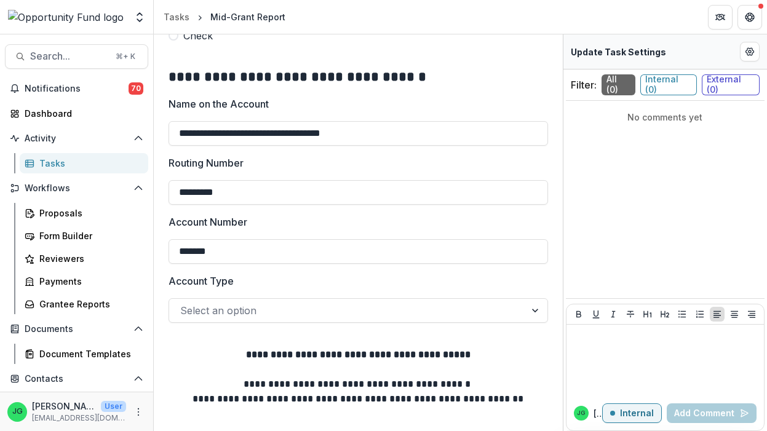
type input "**********"
click at [228, 309] on div at bounding box center [347, 310] width 334 height 17
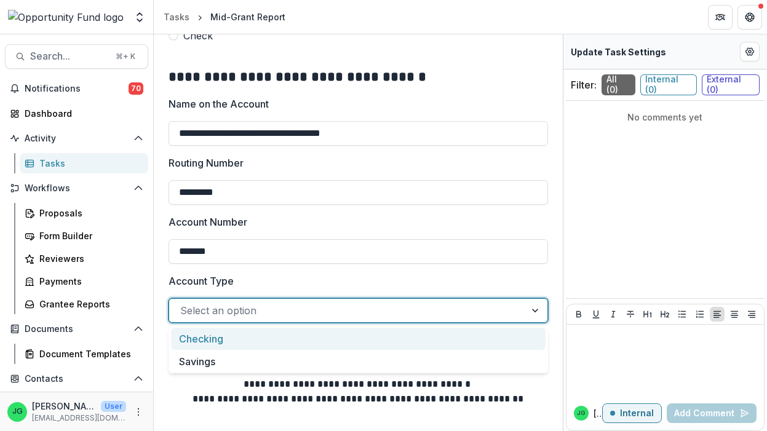
click at [222, 341] on div "Checking" at bounding box center [358, 339] width 374 height 23
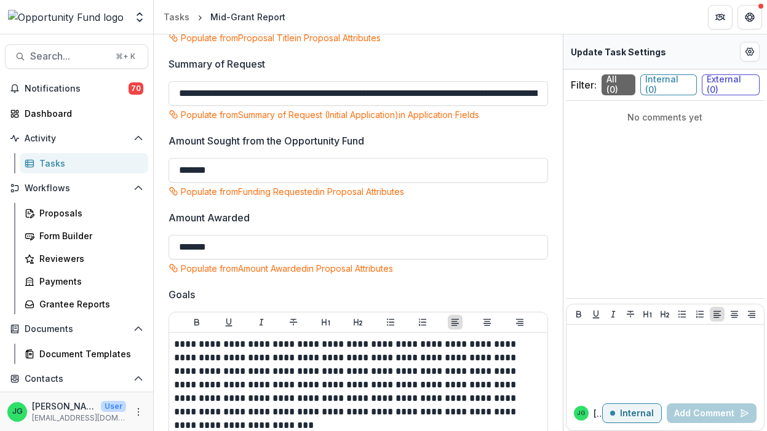
scroll to position [0, 0]
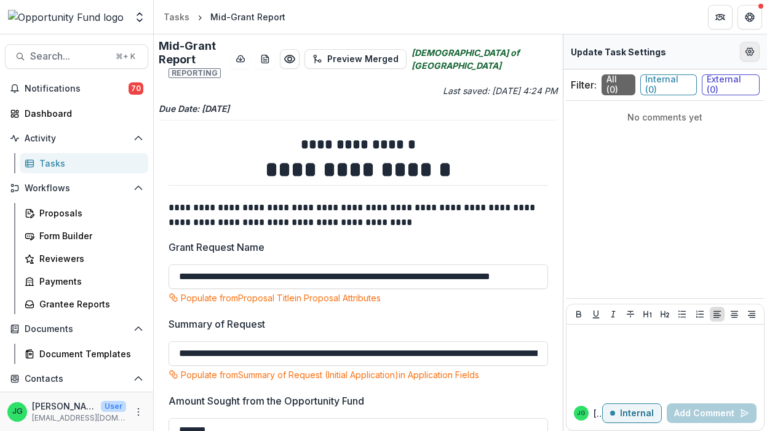
click at [748, 54] on icon "Edit Form Settings" at bounding box center [750, 52] width 10 height 10
select select "********"
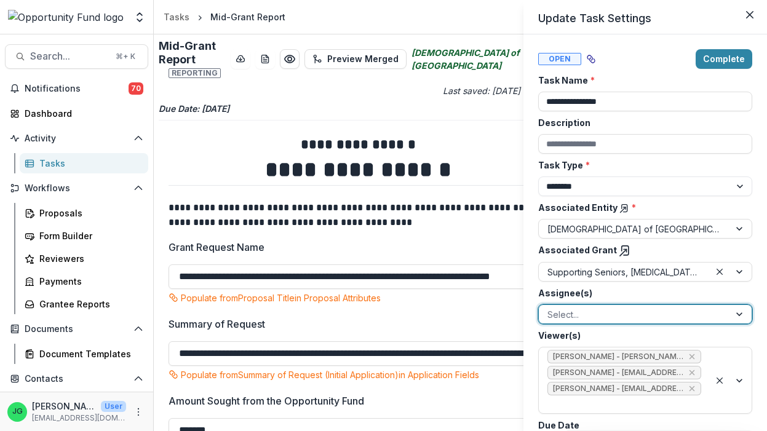
scroll to position [57, 0]
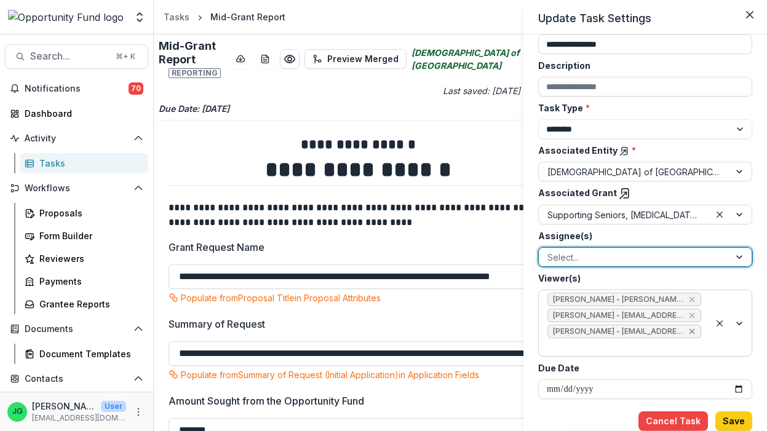
click at [695, 330] on icon "Remove yvette shipman - yshipman@theopportunityfund.org" at bounding box center [692, 332] width 10 height 10
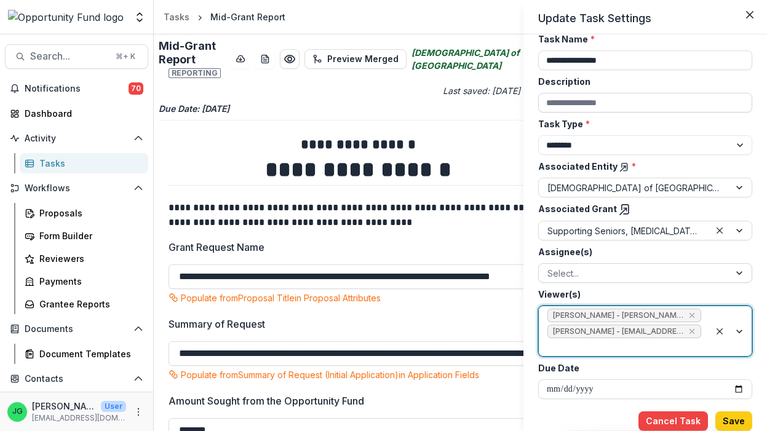
click at [643, 98] on input "Description" at bounding box center [645, 103] width 214 height 20
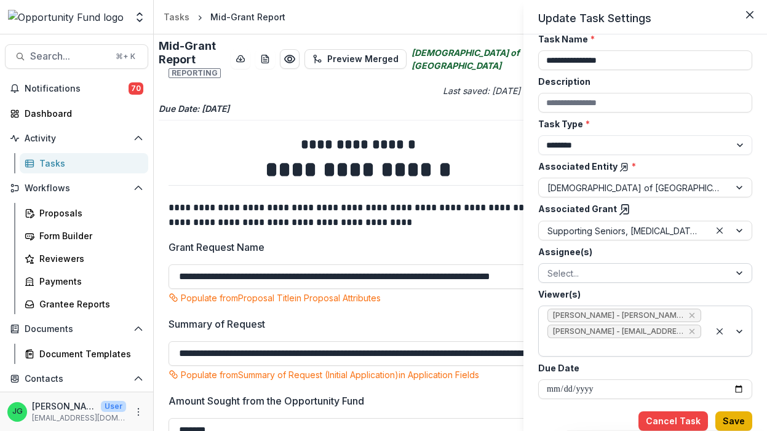
click at [731, 424] on button "Save" at bounding box center [733, 421] width 37 height 20
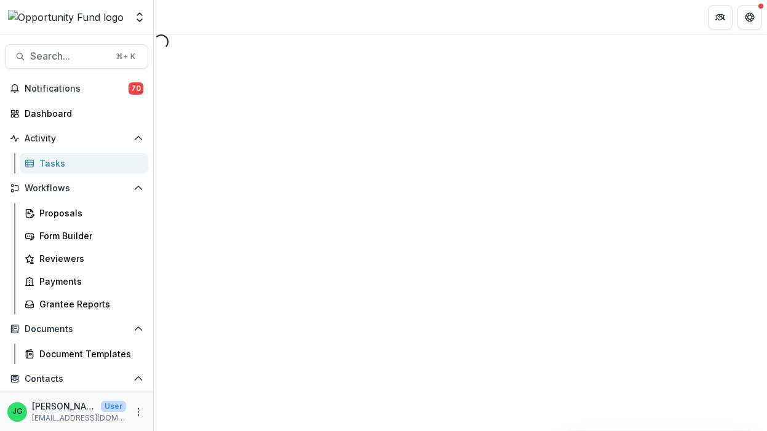
select select "********"
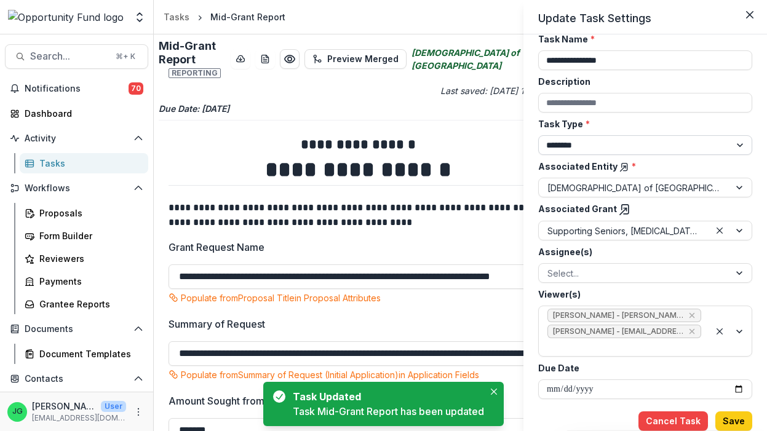
scroll to position [0, 0]
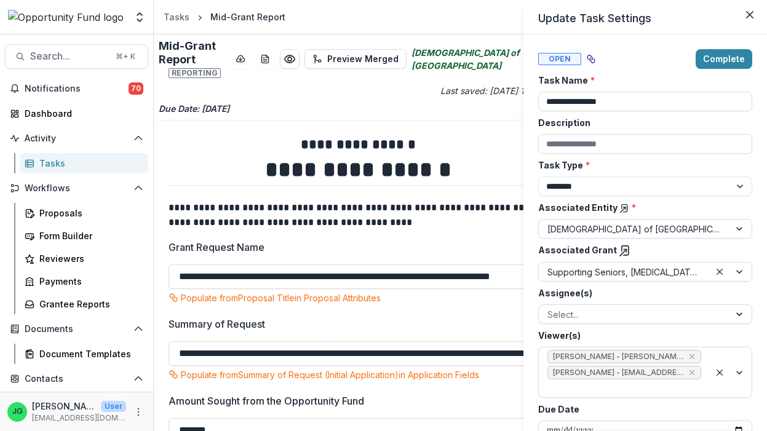
drag, startPoint x: 592, startPoint y: 58, endPoint x: 469, endPoint y: 83, distance: 125.4
click at [469, 83] on div "**********" at bounding box center [383, 215] width 767 height 431
click at [425, 215] on div "**********" at bounding box center [383, 215] width 767 height 431
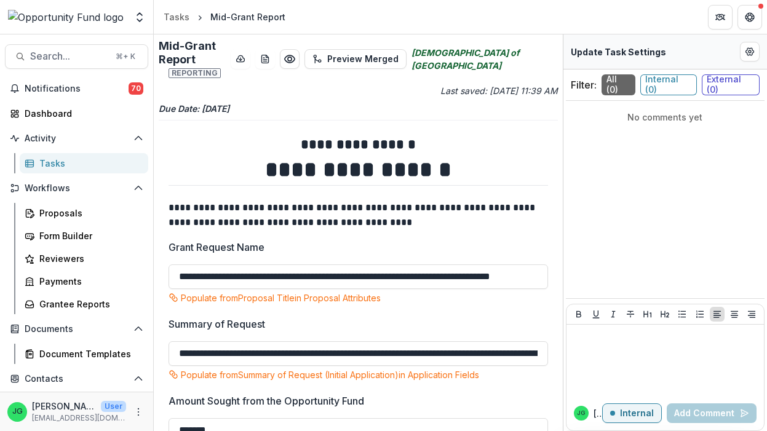
click at [676, 79] on span "Internal ( 0 )" at bounding box center [668, 84] width 57 height 21
click at [724, 81] on span "External ( 0 )" at bounding box center [731, 84] width 58 height 21
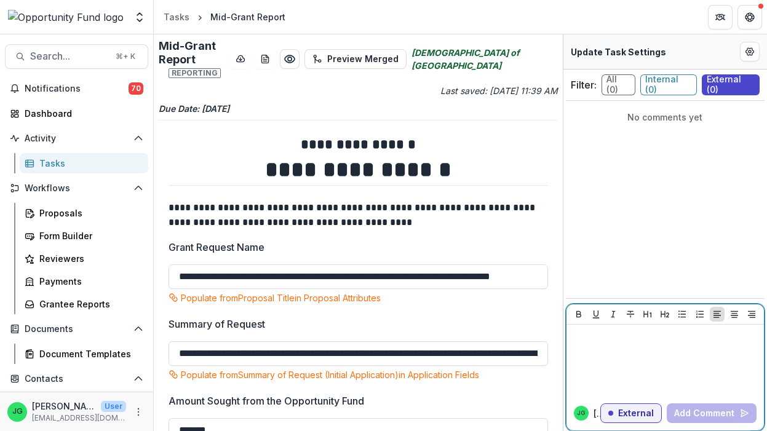
click at [623, 355] on div at bounding box center [665, 360] width 188 height 61
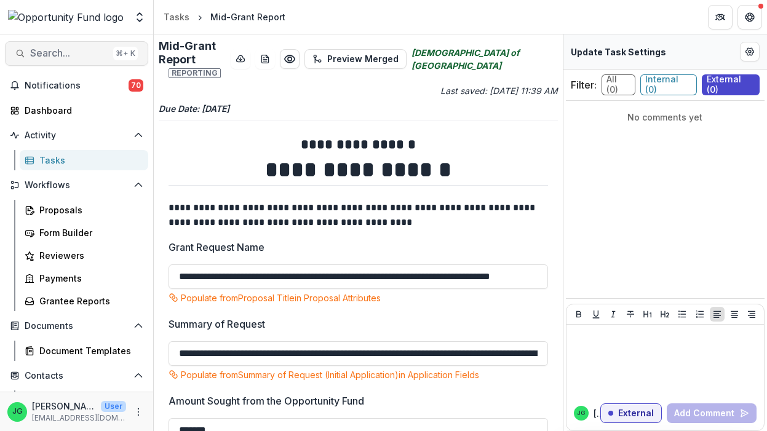
click at [66, 58] on span "Search..." at bounding box center [69, 53] width 78 height 12
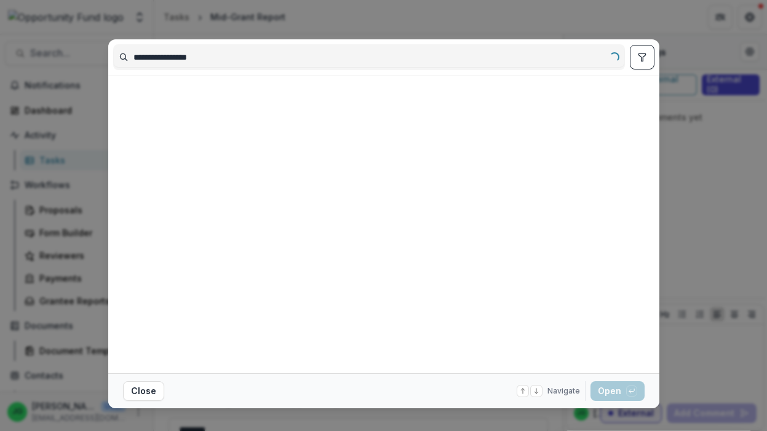
type input "**********"
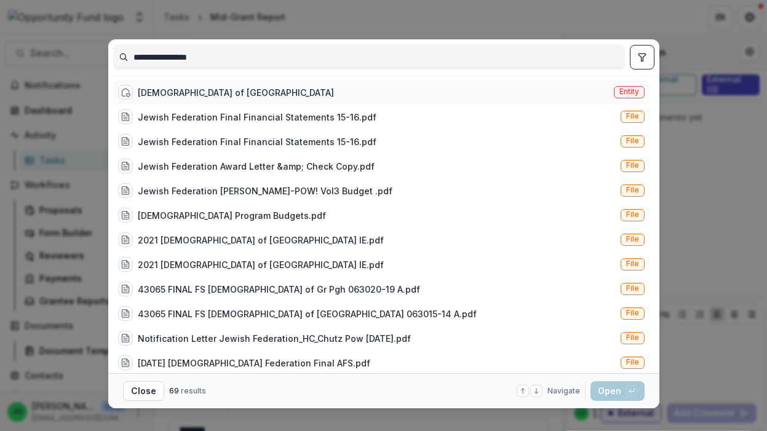
click at [204, 95] on div "[DEMOGRAPHIC_DATA] of [GEOGRAPHIC_DATA]" at bounding box center [236, 92] width 196 height 13
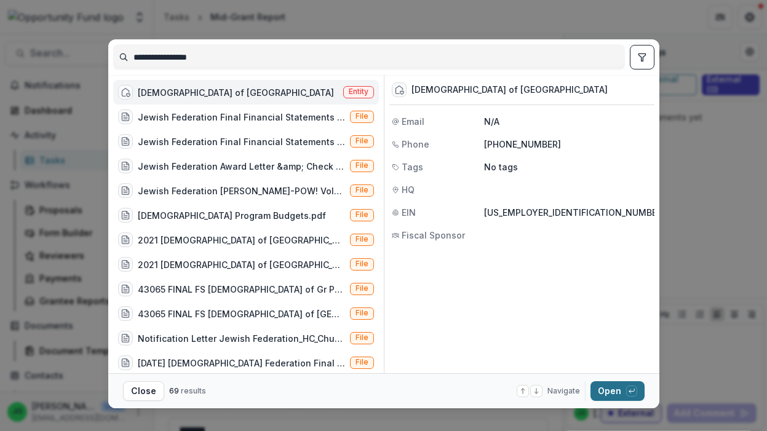
click at [603, 390] on button "Open with enter key" at bounding box center [617, 391] width 54 height 20
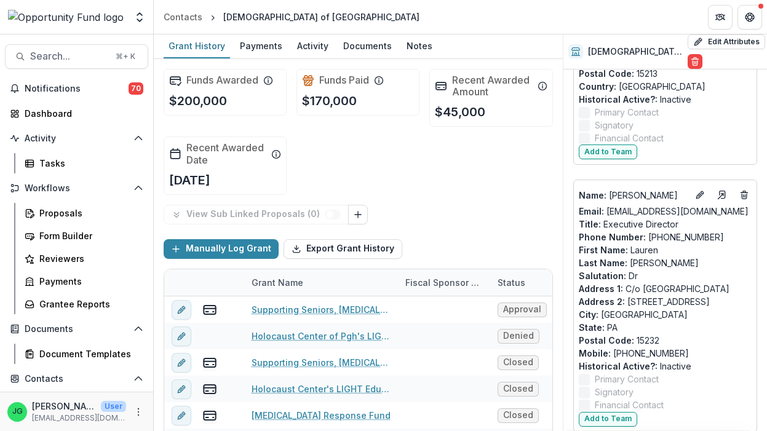
scroll to position [1264, 0]
click at [702, 189] on icon "Edit" at bounding box center [700, 194] width 10 height 10
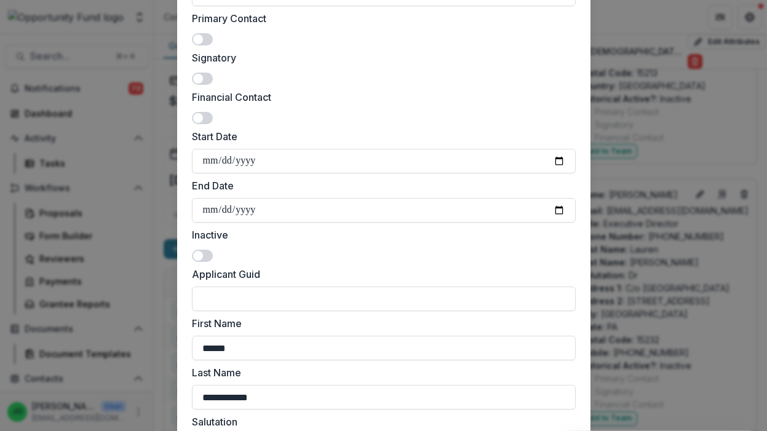
scroll to position [296, 0]
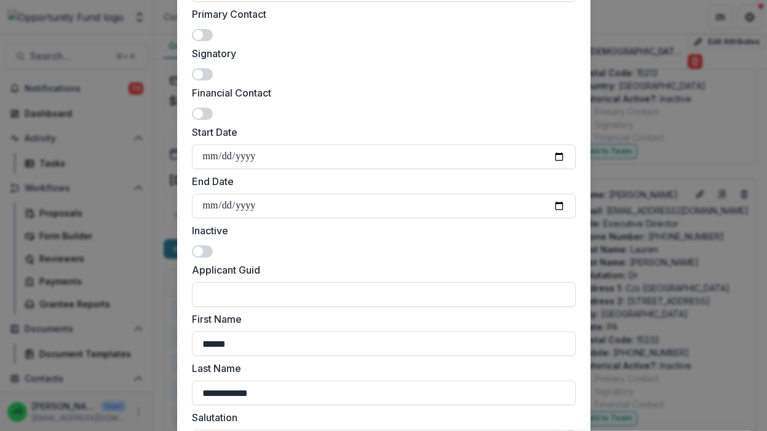
click at [202, 250] on span at bounding box center [198, 252] width 10 height 10
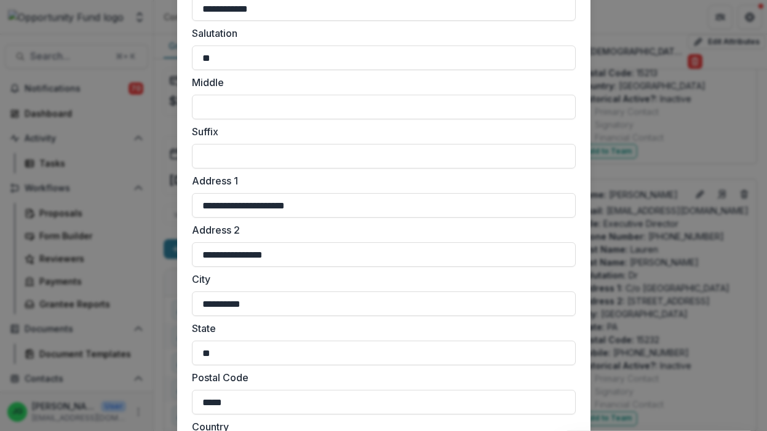
scroll to position [1005, 0]
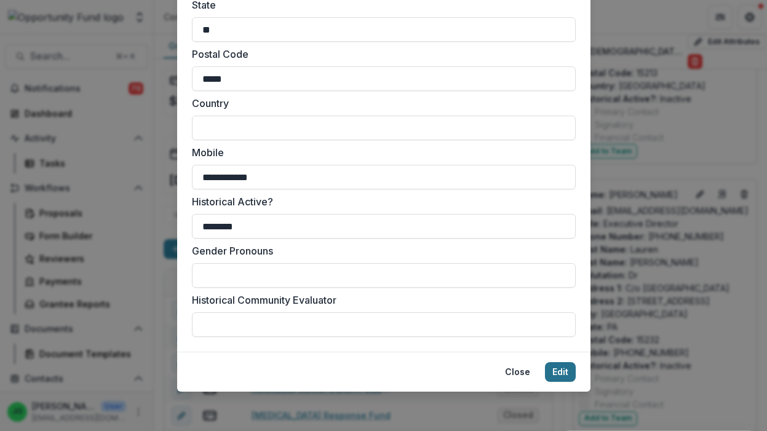
click at [557, 371] on button "Edit" at bounding box center [560, 372] width 31 height 20
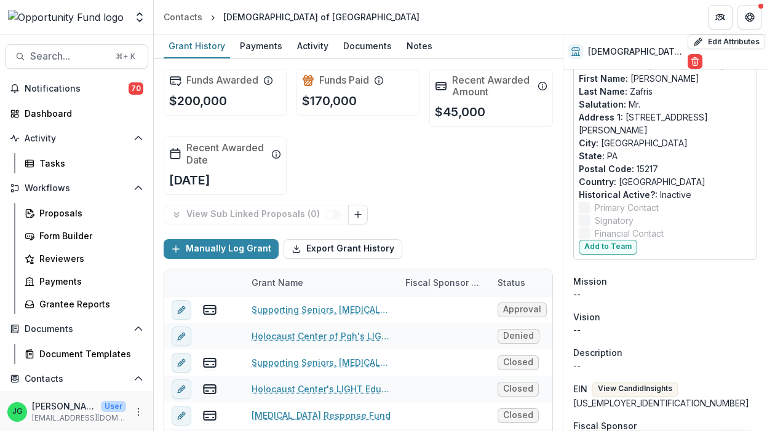
scroll to position [1658, 0]
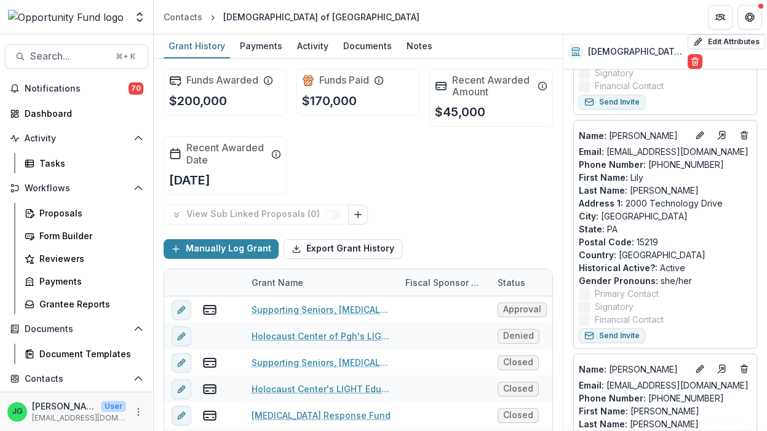
scroll to position [312, 0]
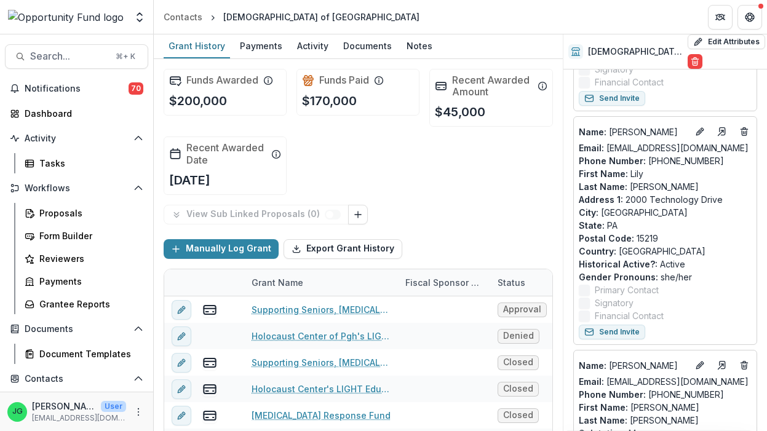
click at [280, 15] on div "[DEMOGRAPHIC_DATA] of [GEOGRAPHIC_DATA]" at bounding box center [321, 16] width 196 height 13
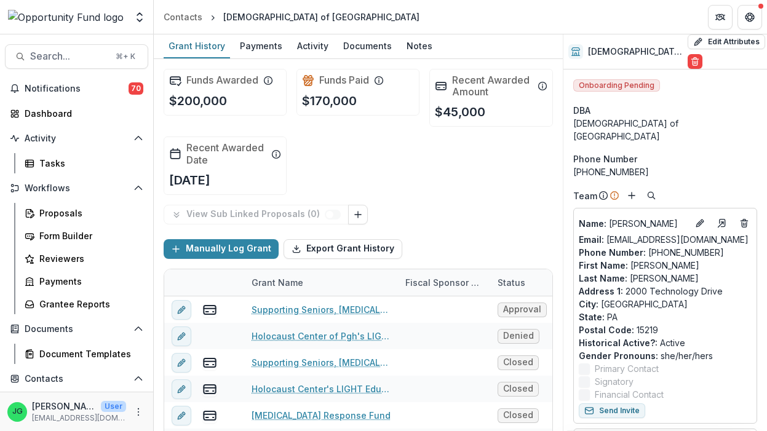
click at [282, 15] on div "[DEMOGRAPHIC_DATA] of [GEOGRAPHIC_DATA]" at bounding box center [321, 16] width 196 height 13
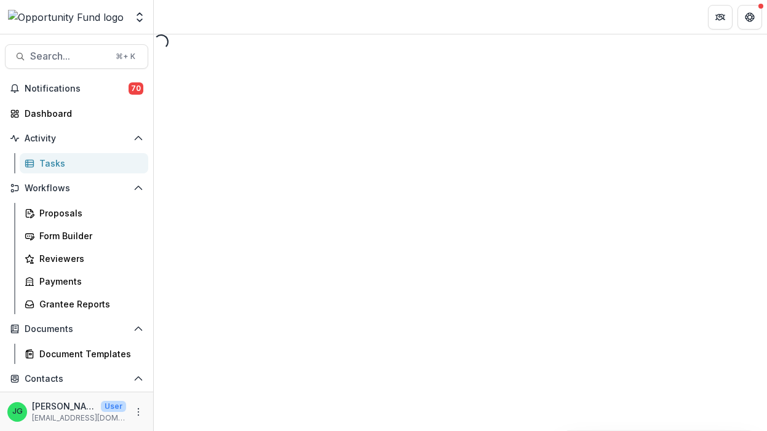
select select "********"
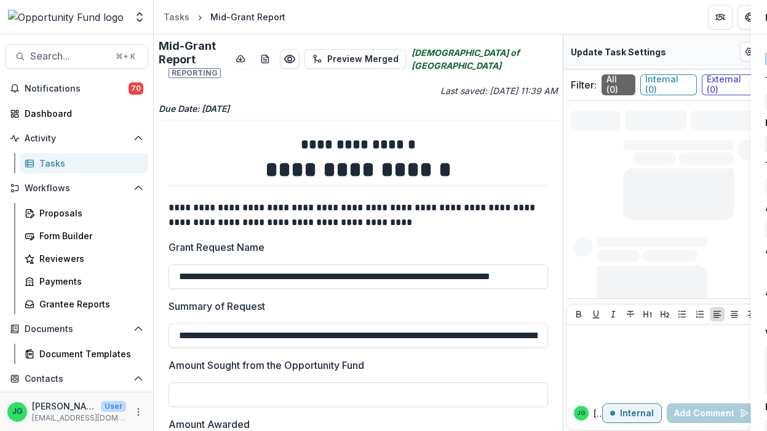
type input "*******"
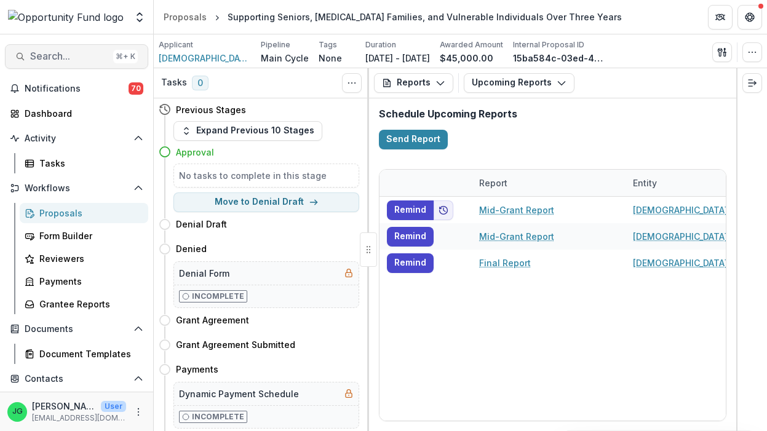
click at [55, 55] on span "Search..." at bounding box center [69, 56] width 78 height 12
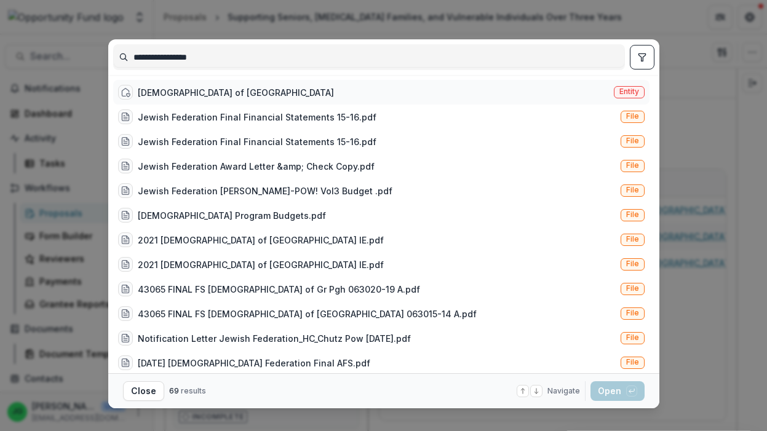
type input "**********"
click at [611, 89] on div "Jewish Federation of Greater Pittsburgh Entity" at bounding box center [381, 92] width 536 height 25
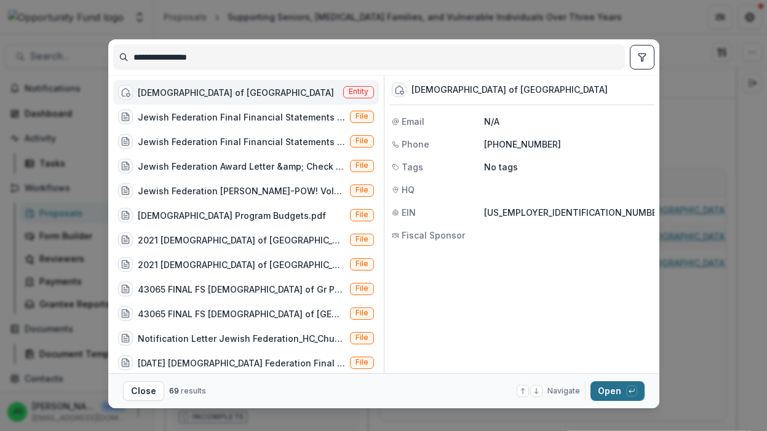
click at [603, 396] on button "Open with enter key" at bounding box center [617, 391] width 54 height 20
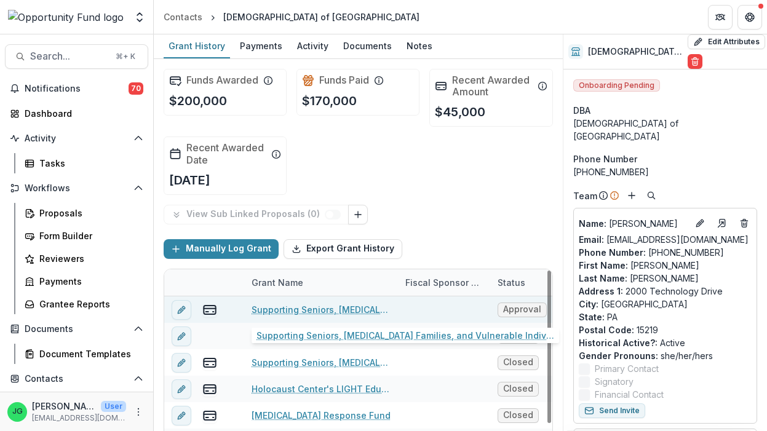
click at [294, 311] on link "Supporting Seniors, [MEDICAL_DATA] Families, and Vulnerable Individuals Over Th…" at bounding box center [320, 309] width 139 height 13
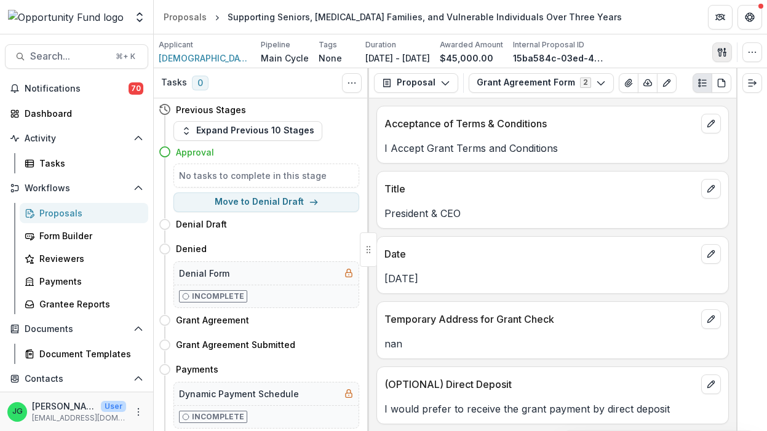
click at [726, 53] on icon "button" at bounding box center [725, 54] width 2 height 4
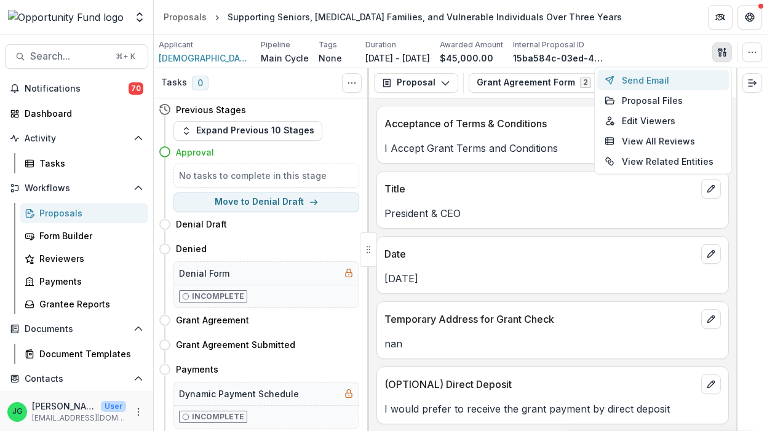
click at [691, 73] on button "Send Email" at bounding box center [663, 80] width 132 height 20
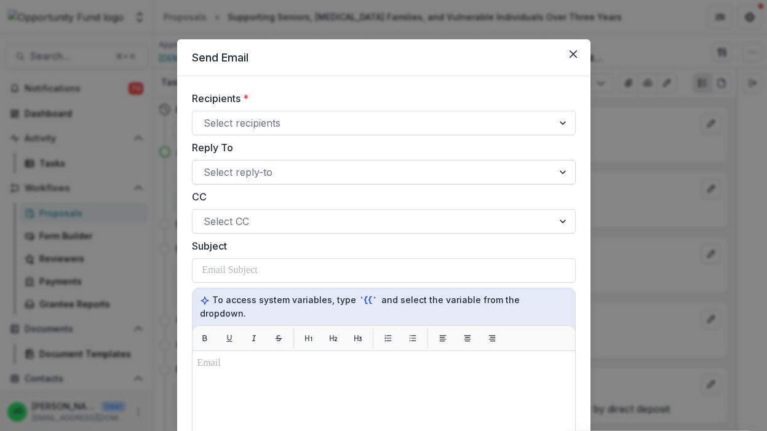
click at [229, 162] on div "Select reply-to" at bounding box center [384, 172] width 384 height 25
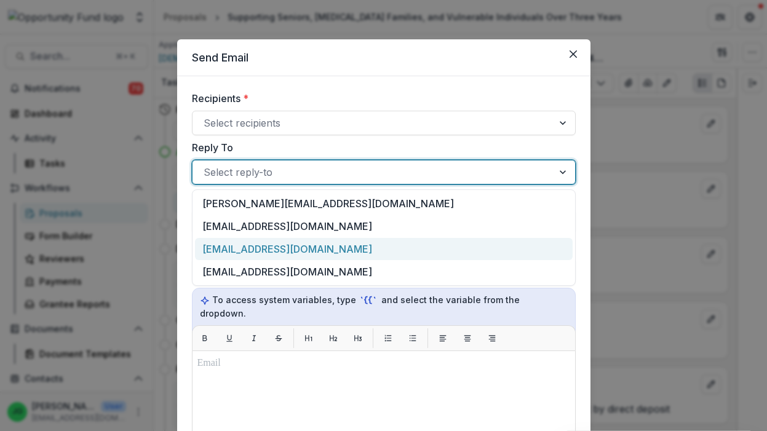
click at [293, 248] on div "[EMAIL_ADDRESS][DOMAIN_NAME]" at bounding box center [384, 249] width 378 height 23
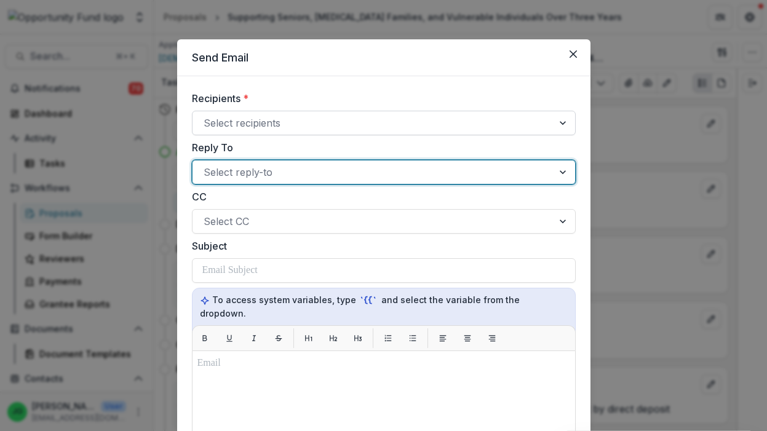
click at [381, 126] on div at bounding box center [373, 122] width 338 height 17
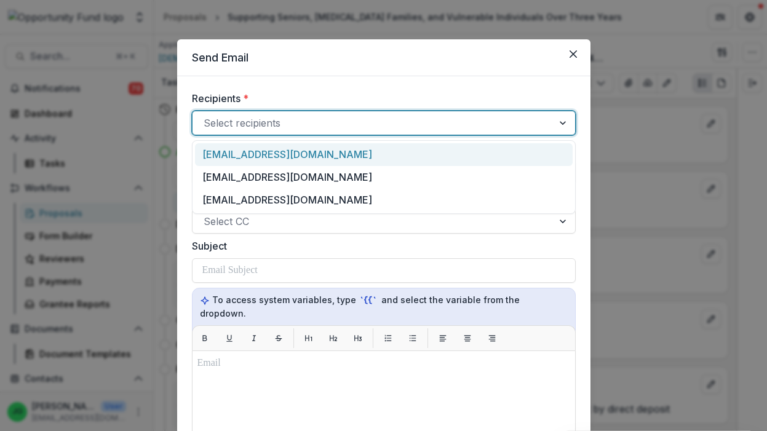
click at [359, 155] on div "[EMAIL_ADDRESS][DOMAIN_NAME]" at bounding box center [384, 154] width 378 height 23
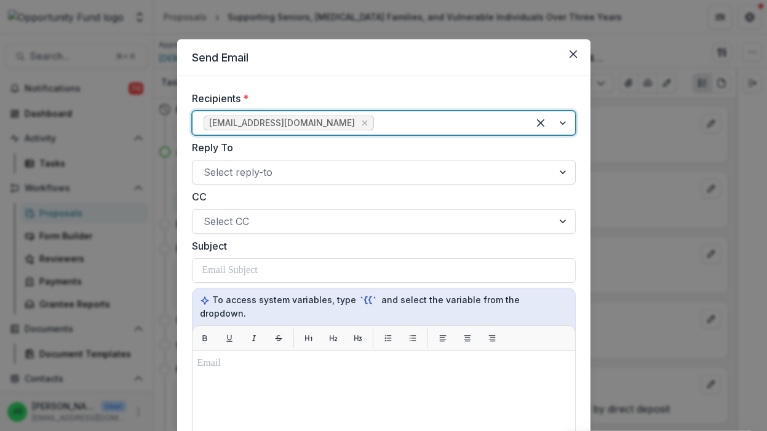
click at [443, 125] on div at bounding box center [446, 122] width 141 height 17
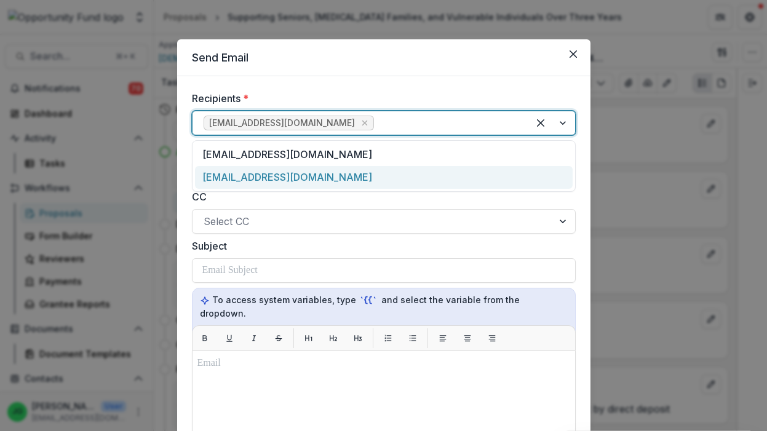
click at [360, 181] on div "[EMAIL_ADDRESS][DOMAIN_NAME]" at bounding box center [384, 177] width 378 height 23
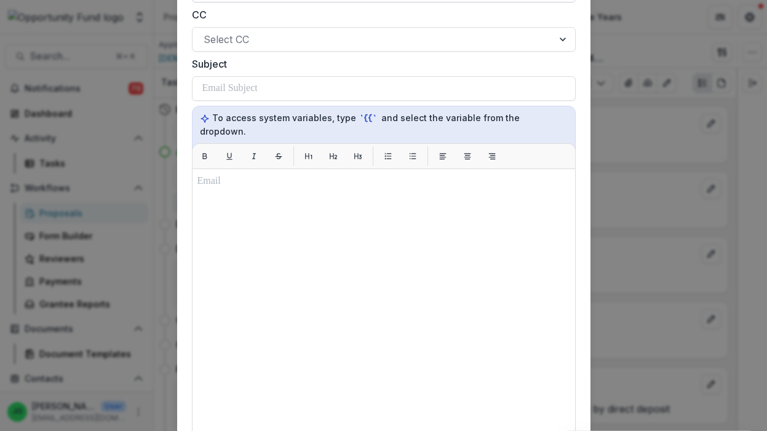
scroll to position [377, 0]
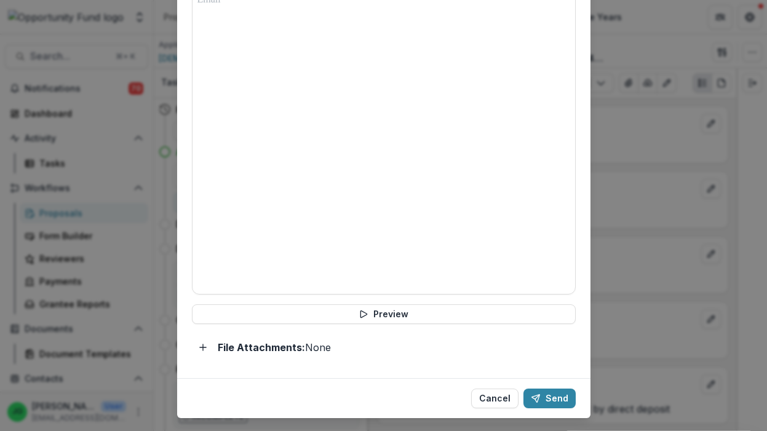
drag, startPoint x: 311, startPoint y: 290, endPoint x: 316, endPoint y: 145, distance: 144.6
click at [316, 145] on div "Recipients * sjablow@jfedpgh.org jfinkelstein@jfedpgh.org Reply To Select reply…" at bounding box center [384, 38] width 384 height 649
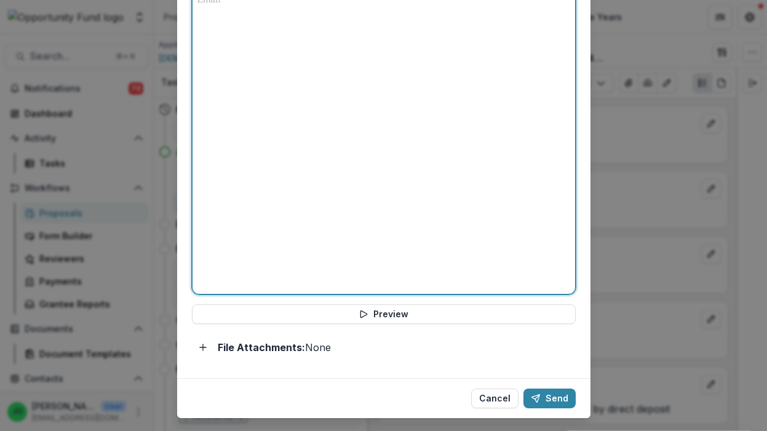
click at [316, 145] on div at bounding box center [383, 141] width 373 height 296
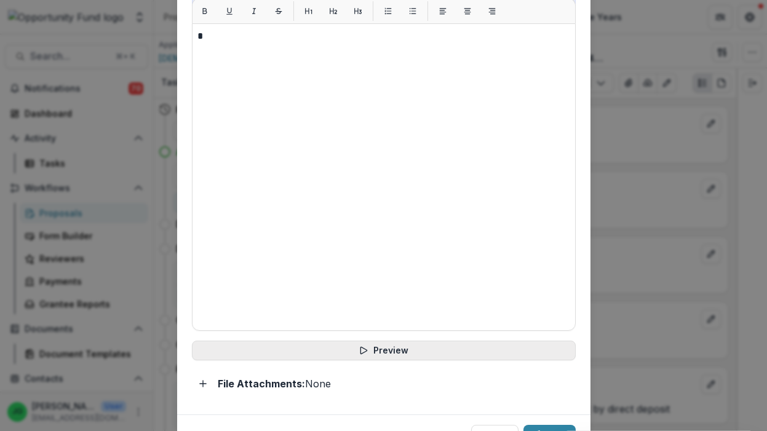
click at [330, 341] on button "Preview" at bounding box center [384, 351] width 384 height 20
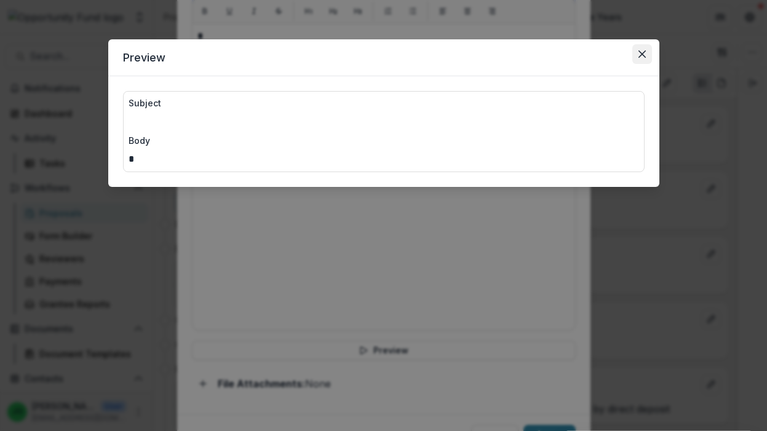
click at [640, 57] on icon "Close" at bounding box center [641, 53] width 7 height 7
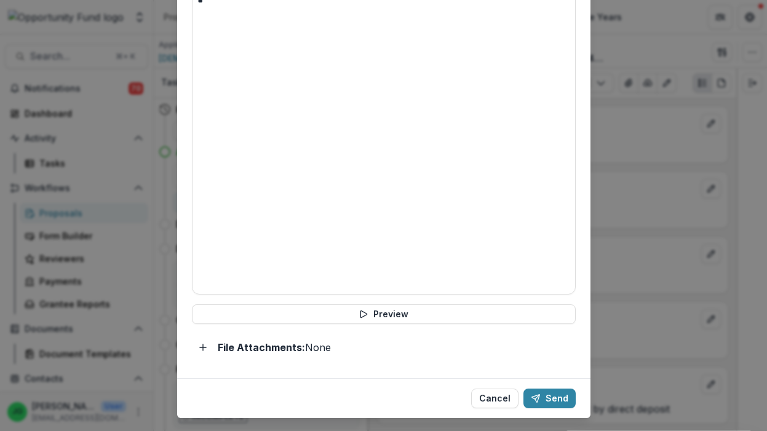
scroll to position [376, 0]
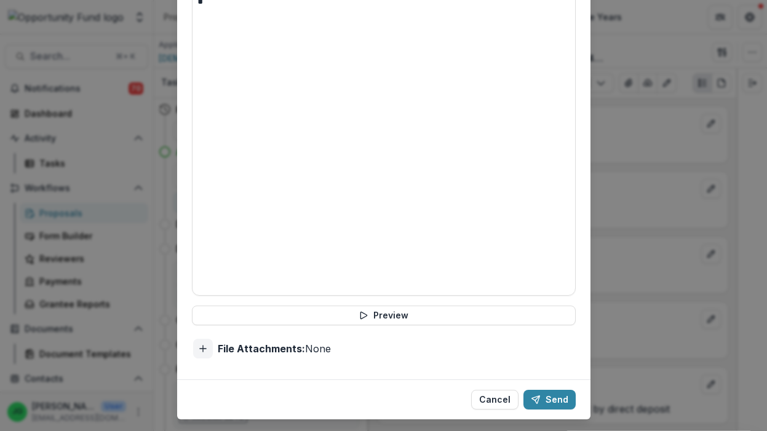
click at [202, 344] on icon "Add attachment" at bounding box center [203, 349] width 10 height 10
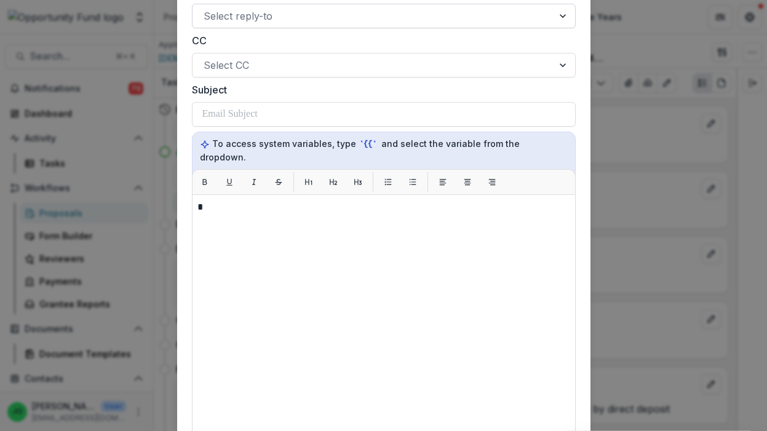
scroll to position [167, 0]
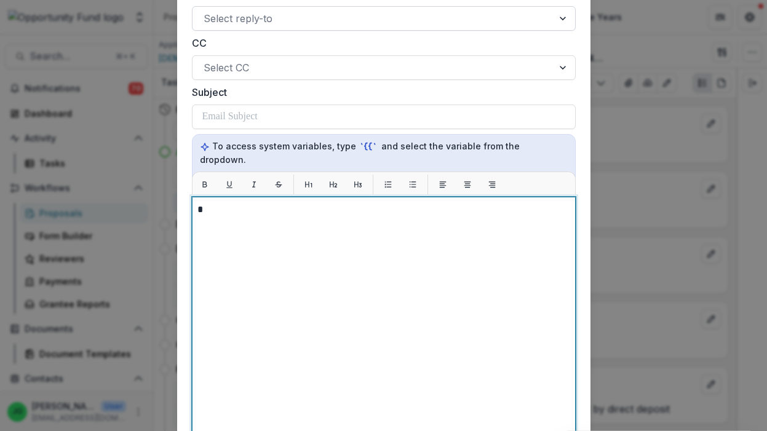
click at [252, 202] on p "*" at bounding box center [383, 209] width 373 height 15
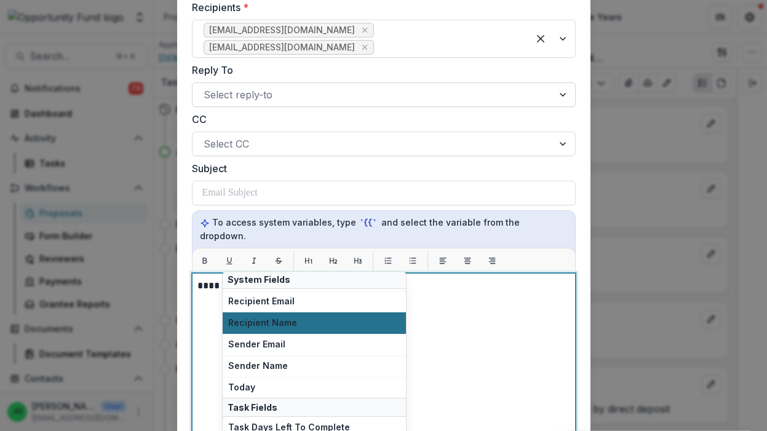
scroll to position [98, 0]
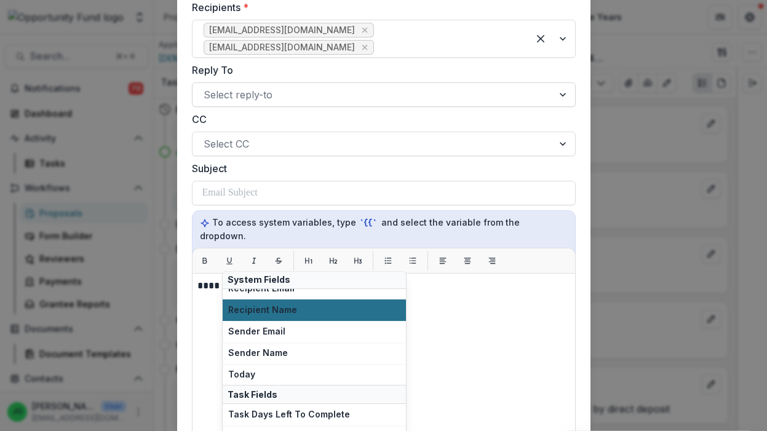
click at [303, 318] on button "Recipient Name" at bounding box center [314, 310] width 183 height 22
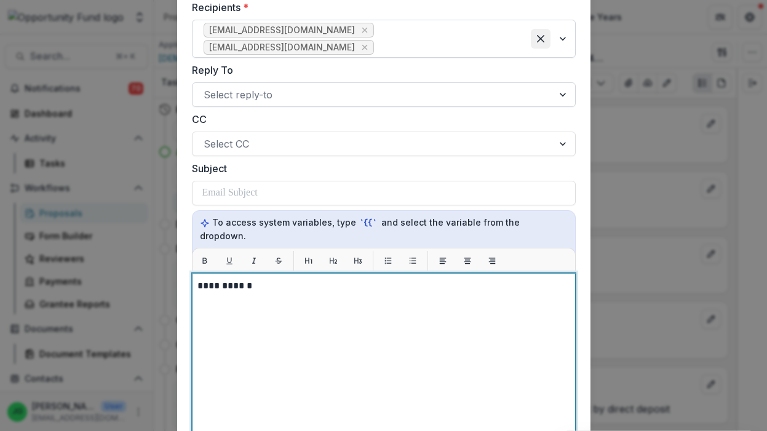
scroll to position [0, 0]
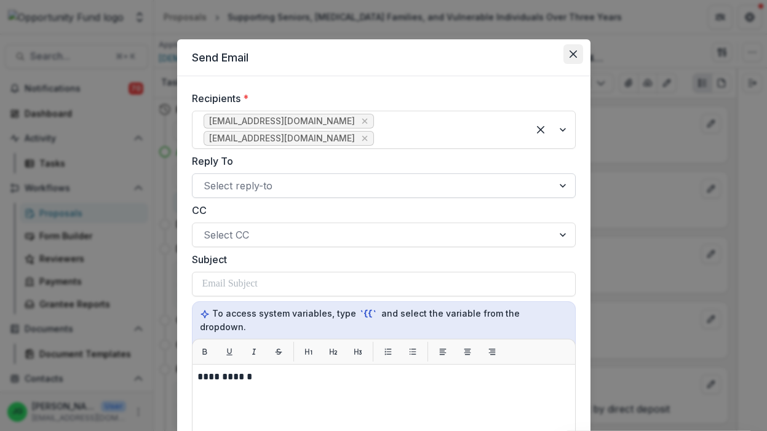
click at [575, 56] on icon "Close" at bounding box center [572, 53] width 7 height 7
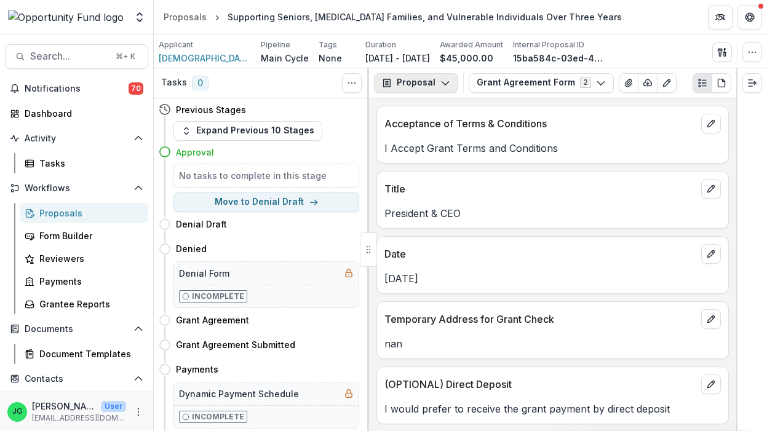
click at [448, 90] on button "Proposal" at bounding box center [416, 83] width 84 height 20
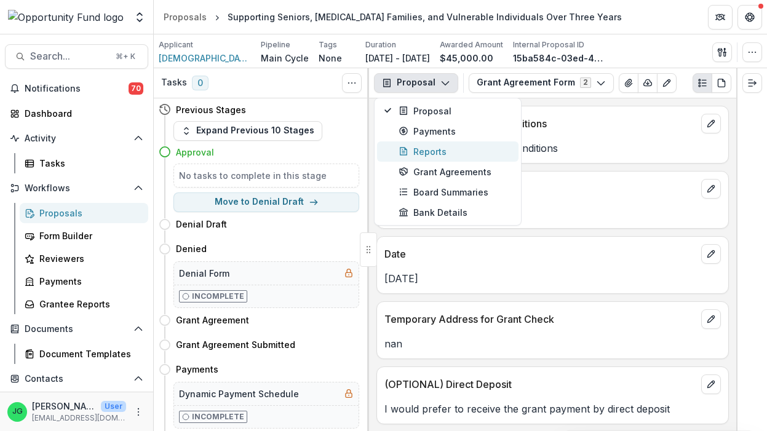
click at [445, 154] on div "Reports" at bounding box center [454, 151] width 113 height 13
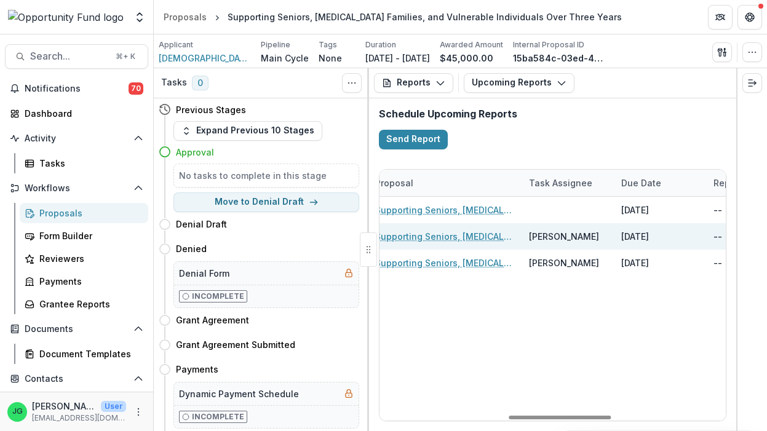
scroll to position [0, 379]
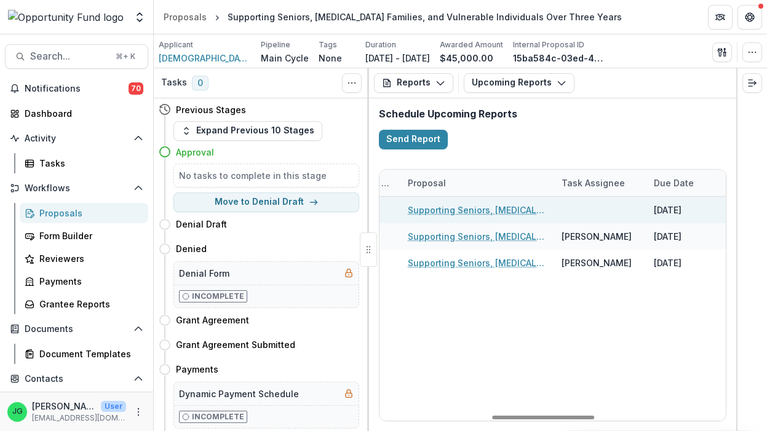
click at [471, 208] on link "Supporting Seniors, [MEDICAL_DATA] Families, and Vulnerable Individuals Over Th…" at bounding box center [477, 210] width 139 height 13
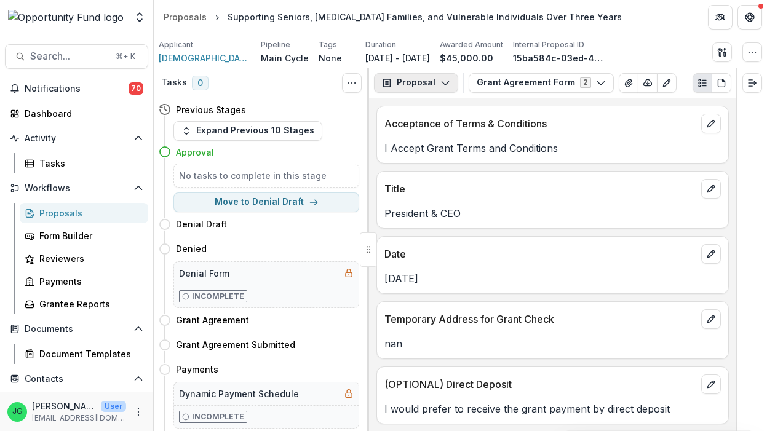
click at [443, 84] on icon "button" at bounding box center [445, 83] width 10 height 10
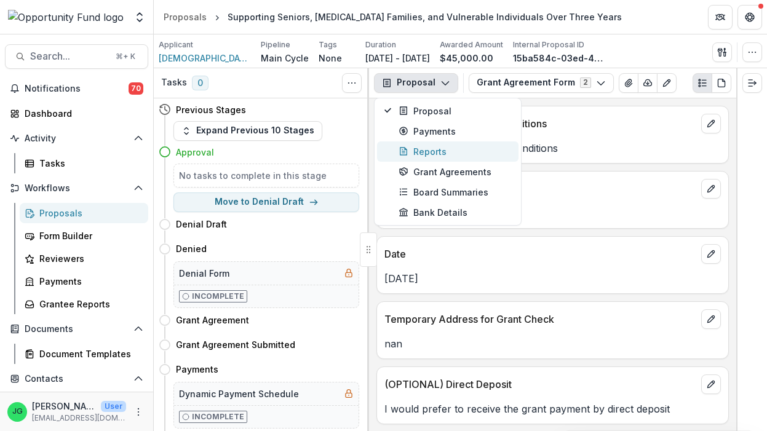
click at [444, 151] on div "Reports" at bounding box center [454, 151] width 113 height 13
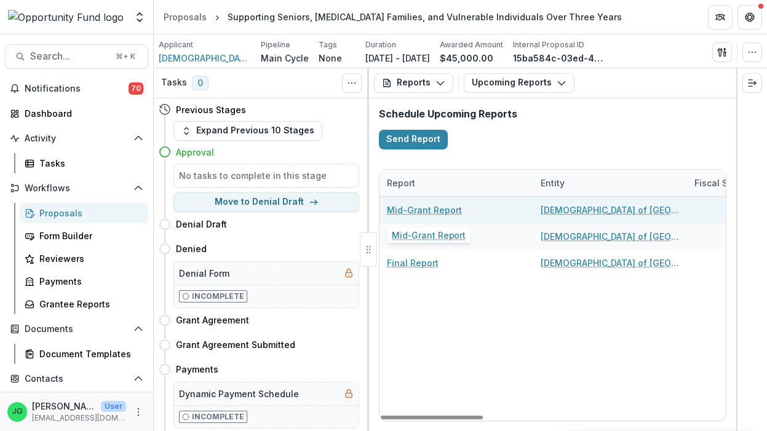
click at [422, 211] on link "Mid-Grant Report" at bounding box center [424, 210] width 75 height 13
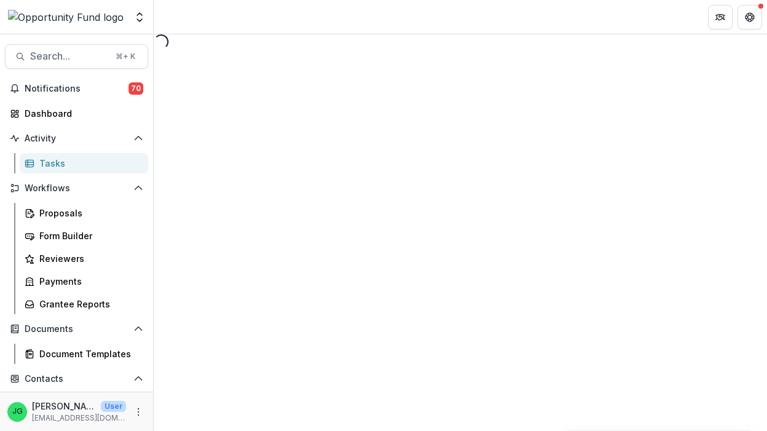
select select "********"
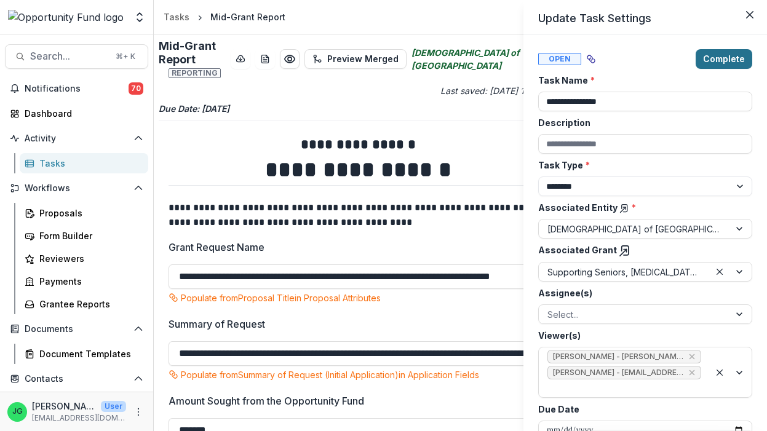
click at [737, 60] on button "Complete" at bounding box center [723, 59] width 57 height 20
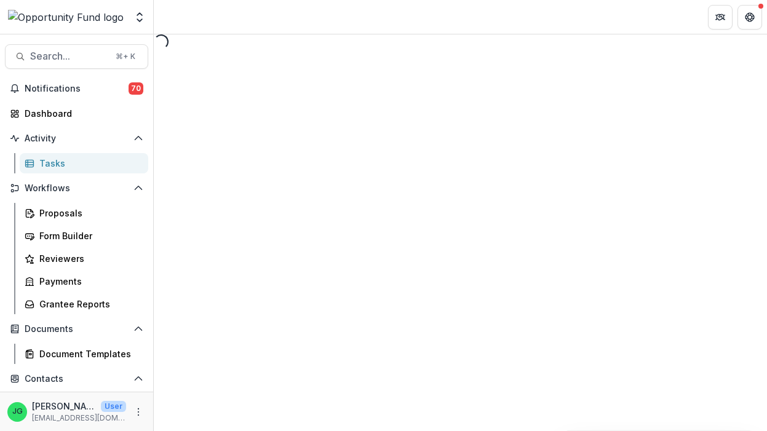
select select "********"
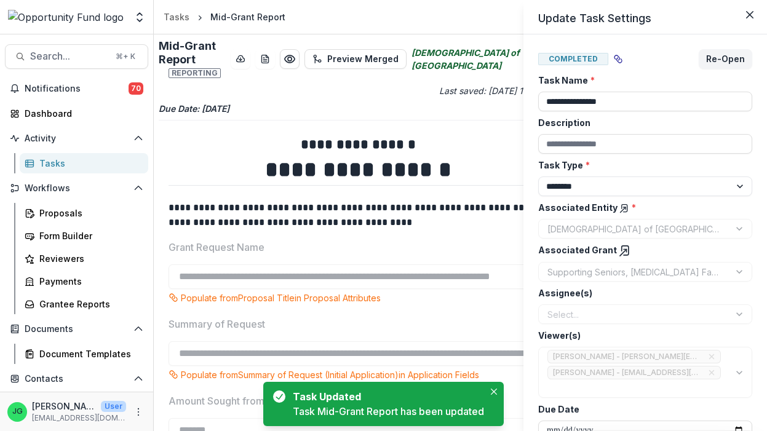
click at [737, 317] on div "Select..." at bounding box center [645, 314] width 214 height 20
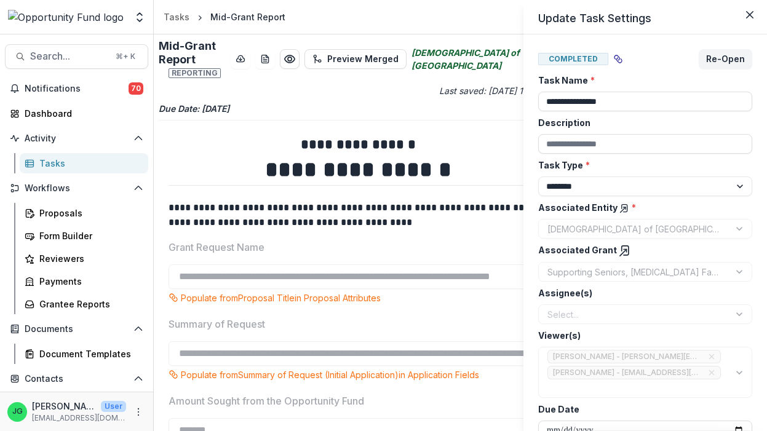
click at [737, 313] on div "Select..." at bounding box center [645, 314] width 214 height 20
click at [462, 333] on div "**********" at bounding box center [383, 215] width 767 height 431
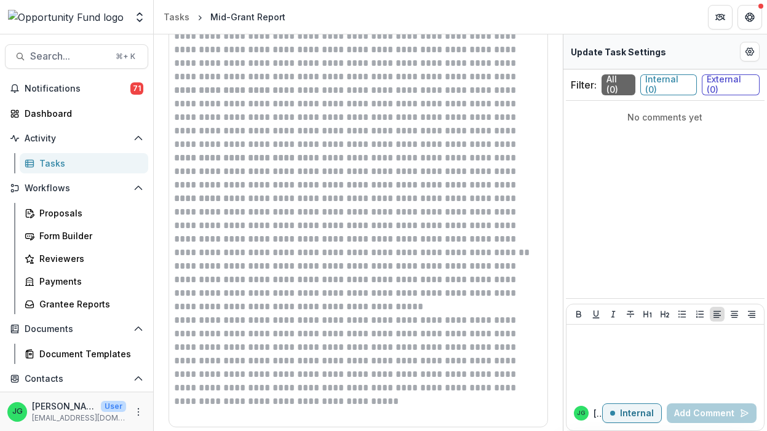
scroll to position [1891, 0]
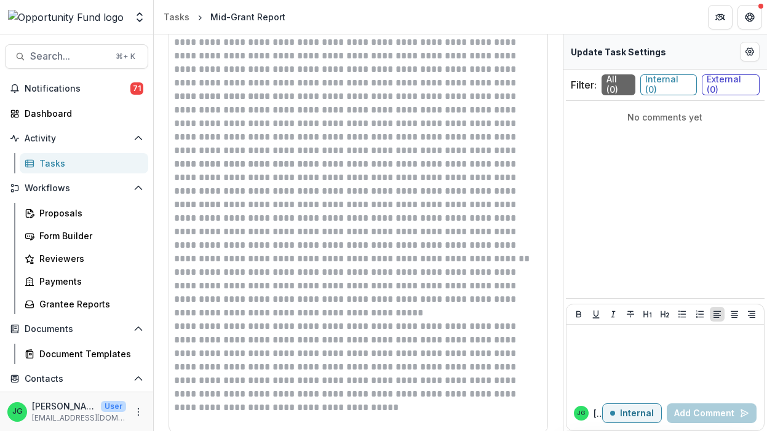
click at [457, 345] on p "**********" at bounding box center [358, 367] width 368 height 95
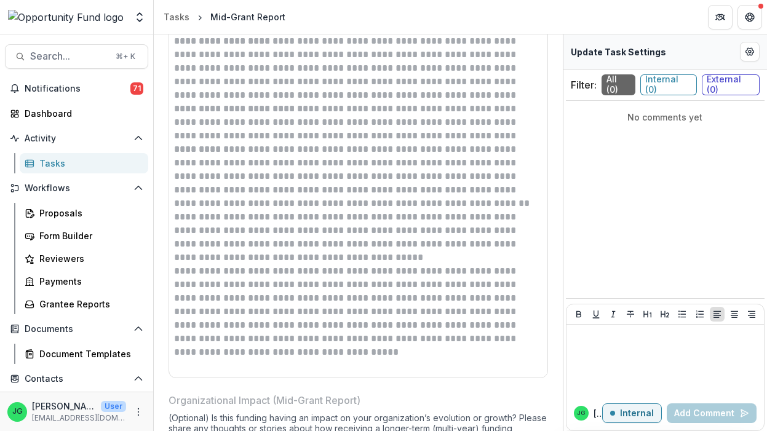
scroll to position [1955, 0]
